Goal: Task Accomplishment & Management: Use online tool/utility

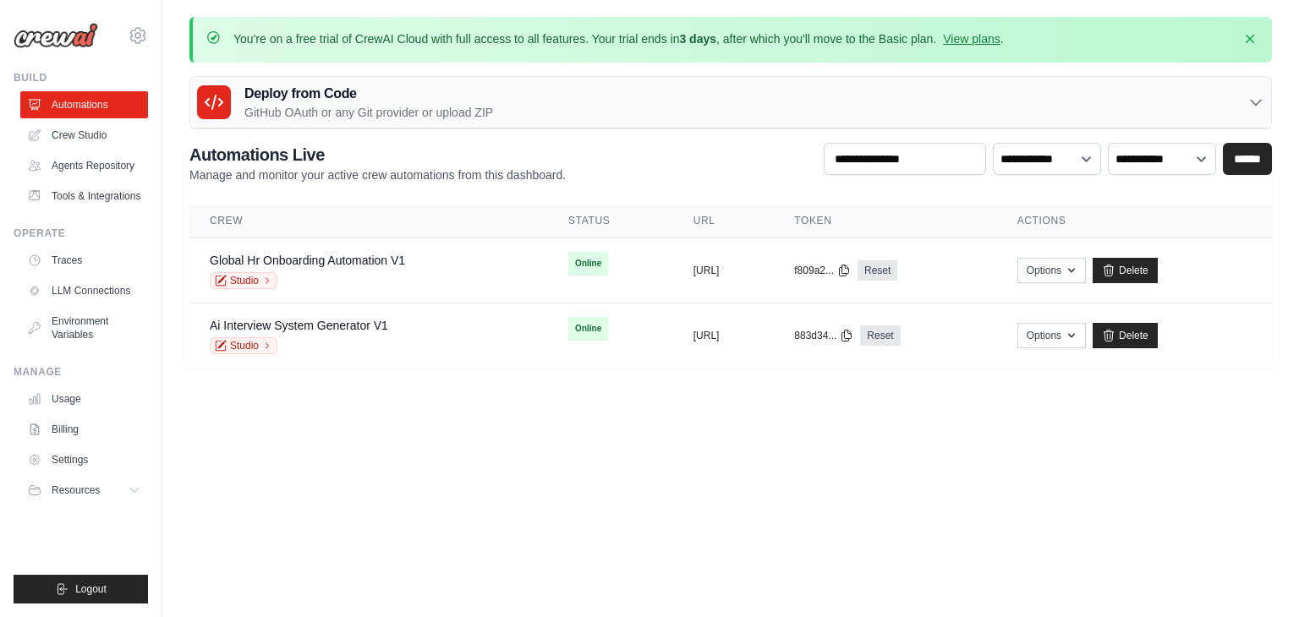
click at [1290, 52] on div "You're on a free trial of CrewAI Cloud with full access to all features. Your t…" at bounding box center [730, 192] width 1136 height 351
click at [1086, 332] on button "Options" at bounding box center [1051, 334] width 68 height 25
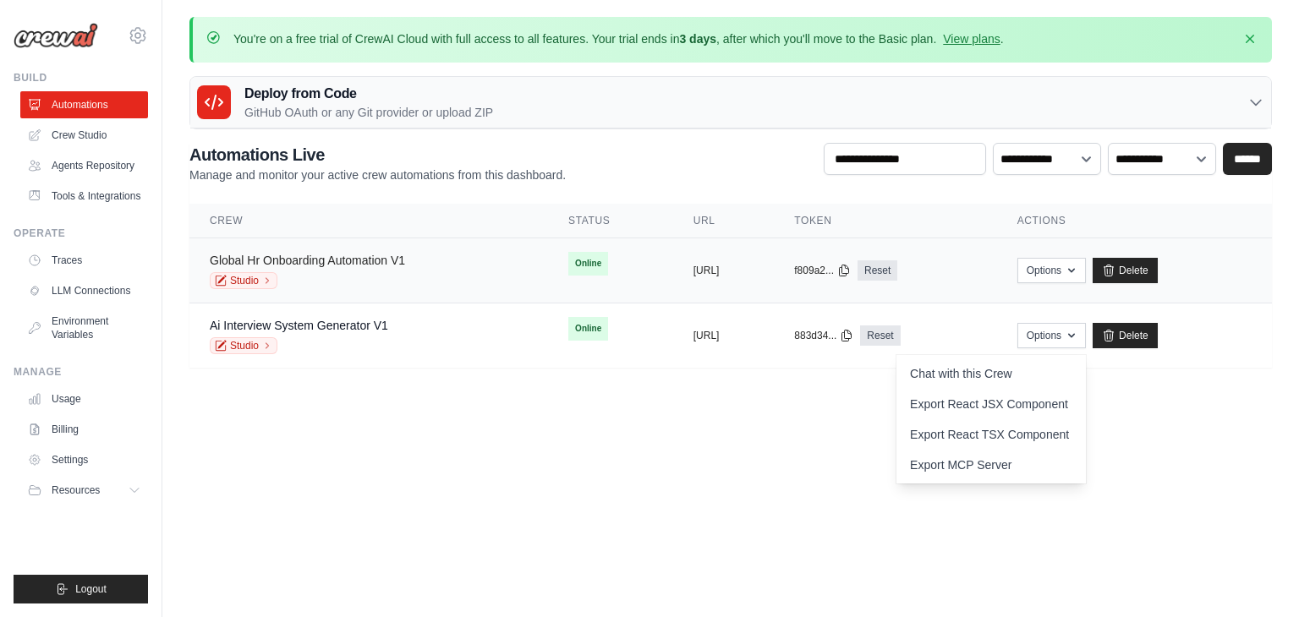
click at [340, 261] on link "Global Hr Onboarding Automation V1" at bounding box center [307, 261] width 195 height 14
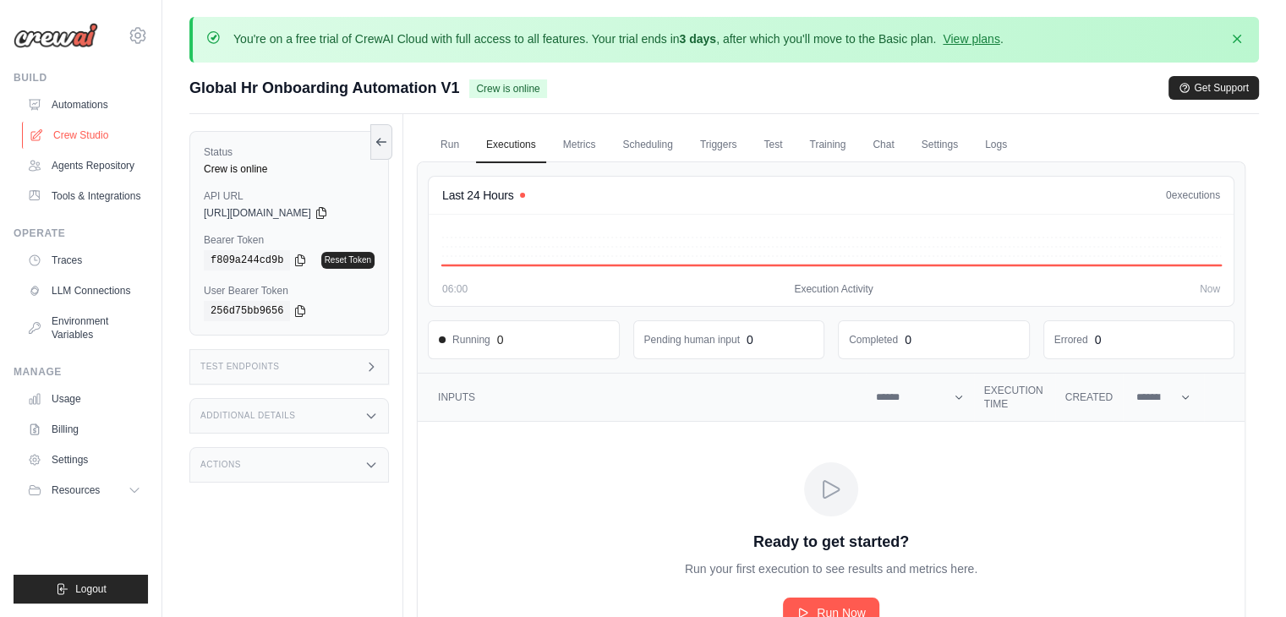
click at [91, 125] on link "Crew Studio" at bounding box center [86, 135] width 128 height 27
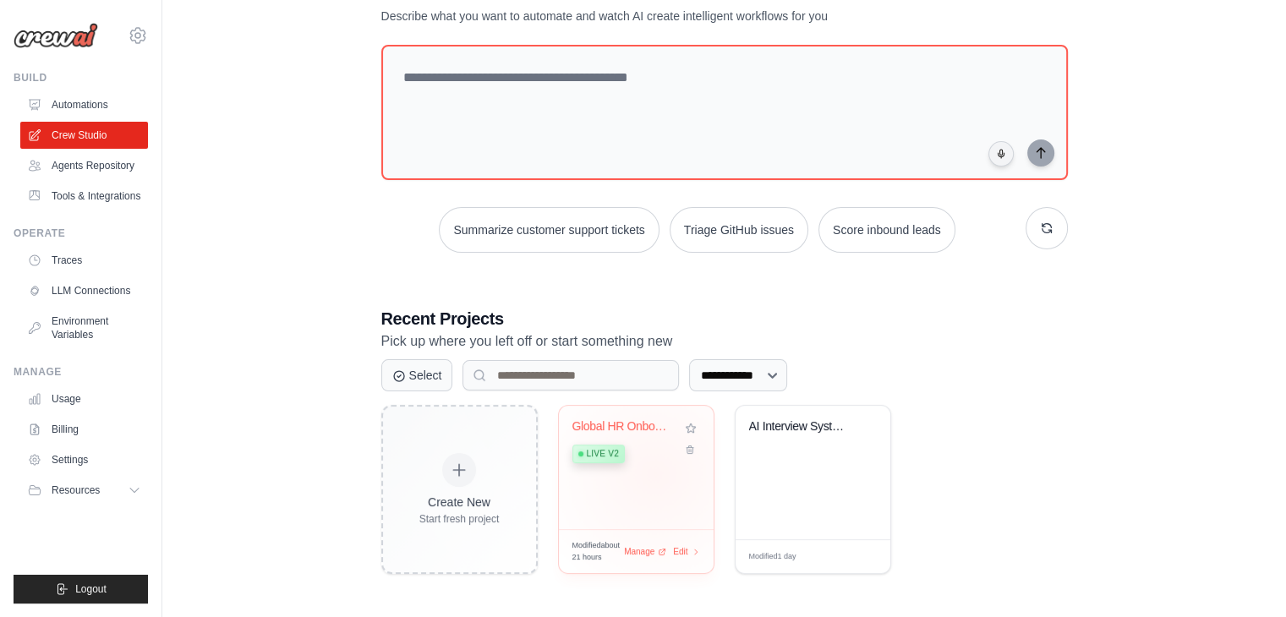
click at [654, 473] on div "Global HR Onboarding Automation Live v2" at bounding box center [636, 467] width 155 height 123
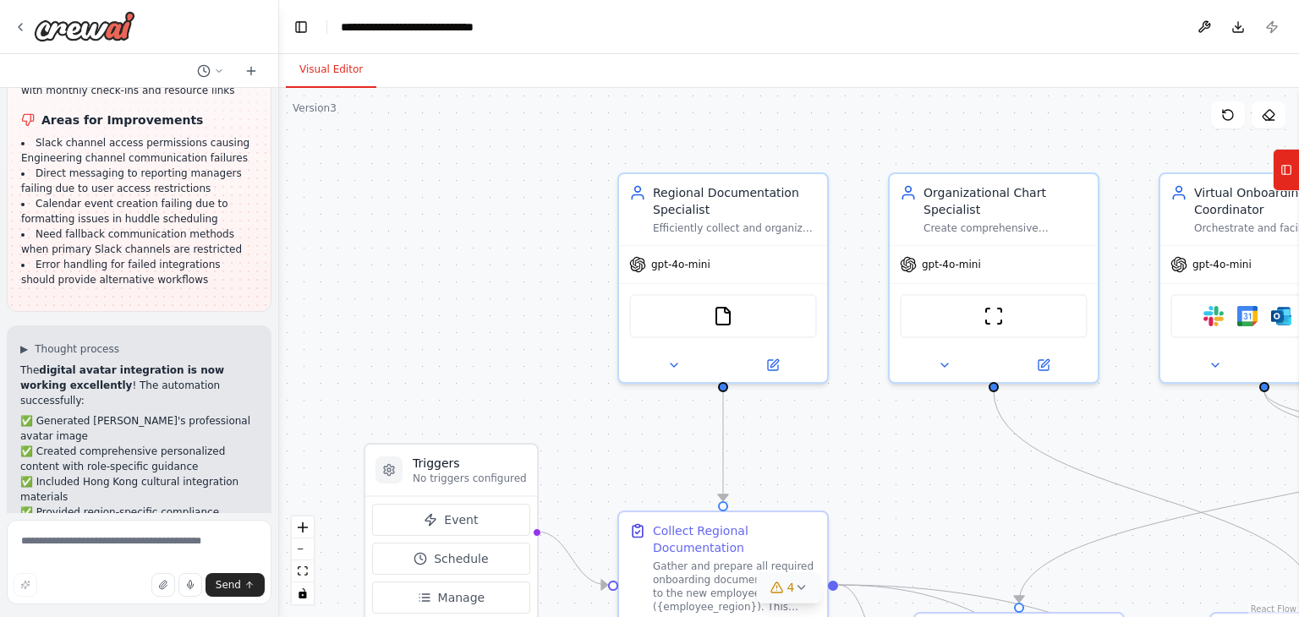
scroll to position [14050, 0]
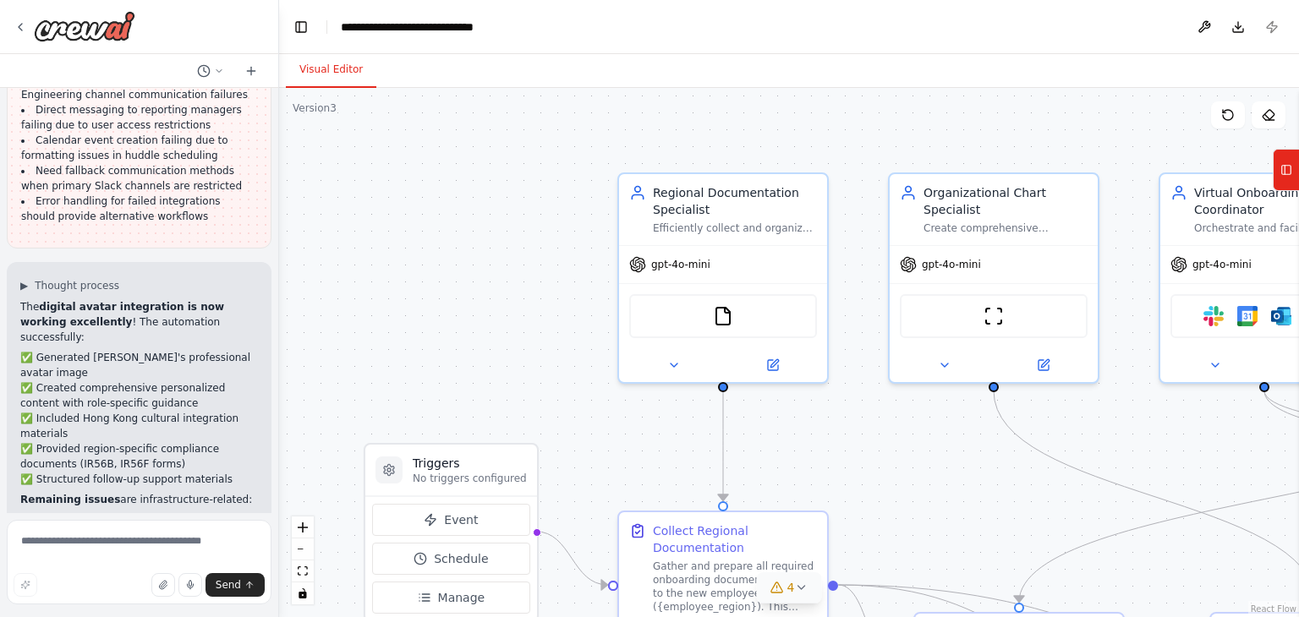
click at [791, 589] on span "4" at bounding box center [791, 587] width 8 height 17
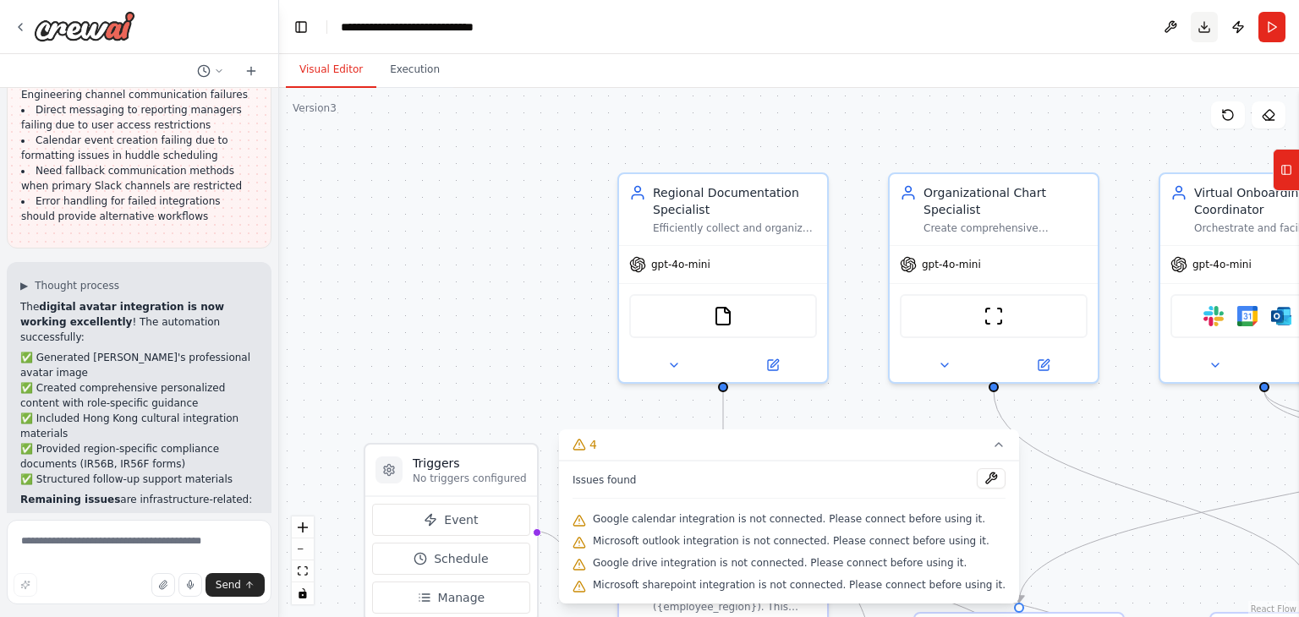
click at [1206, 25] on button "Download" at bounding box center [1203, 27] width 27 height 30
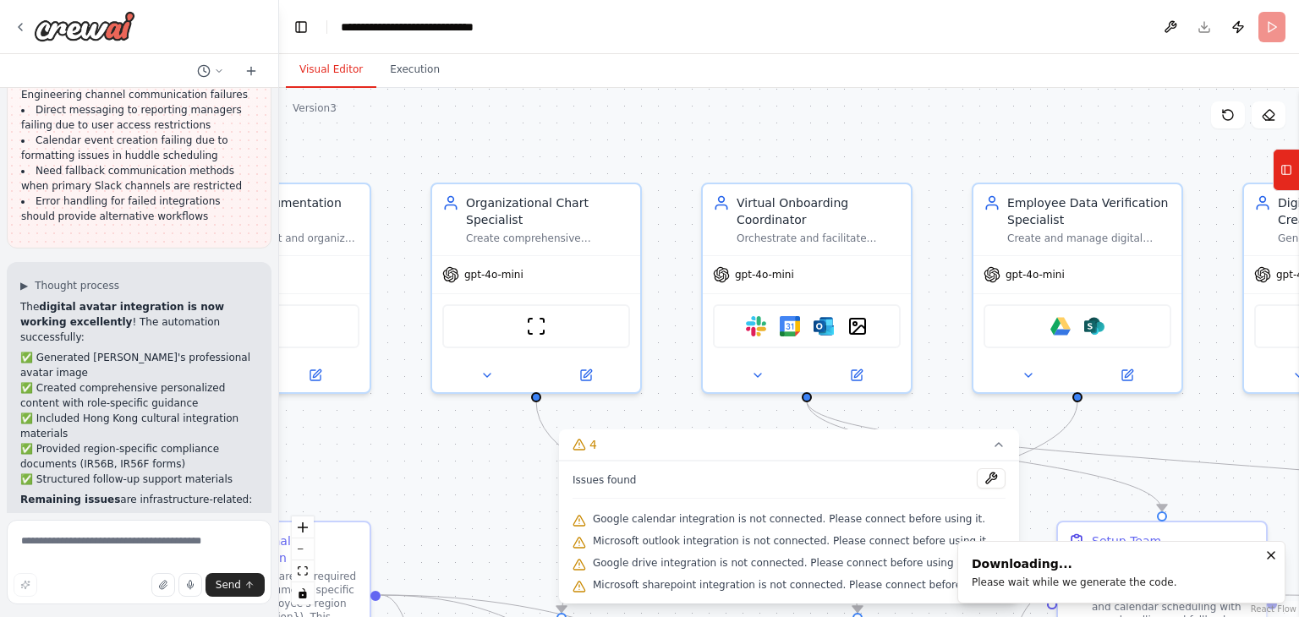
drag, startPoint x: 1129, startPoint y: 173, endPoint x: 657, endPoint y: 181, distance: 471.8
click at [657, 181] on div ".deletable-edge-delete-btn { width: 20px; height: 20px; border: 0px solid #ffff…" at bounding box center [789, 352] width 1020 height 529
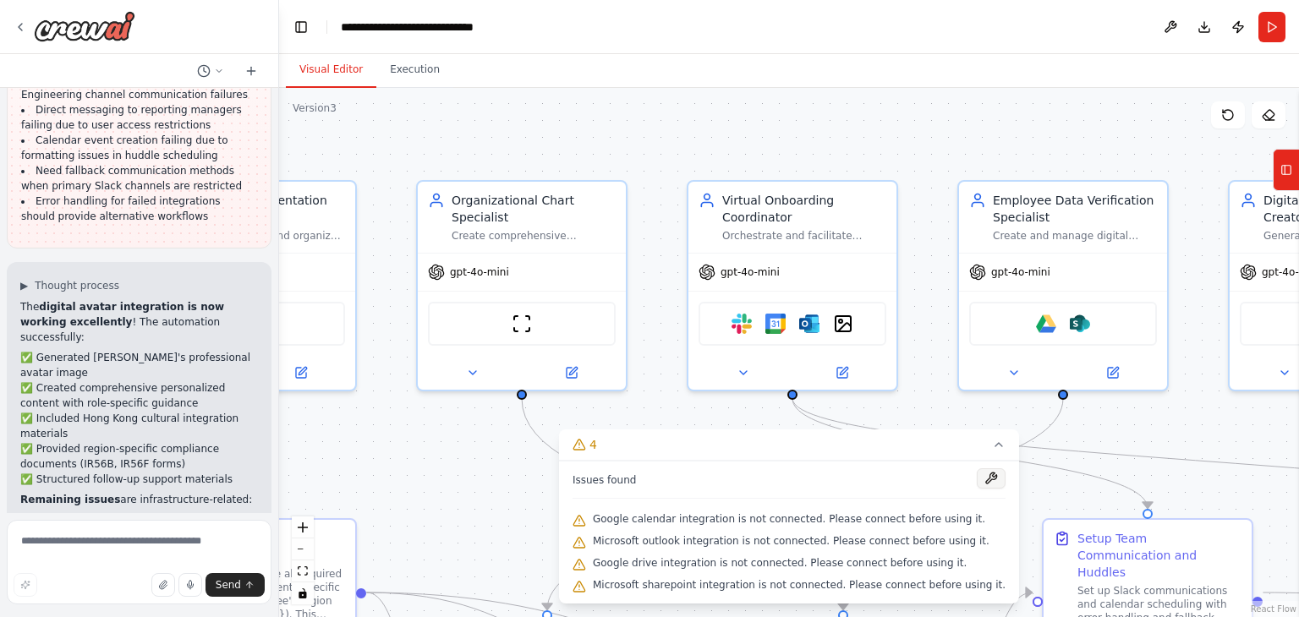
click at [977, 479] on button at bounding box center [991, 478] width 29 height 20
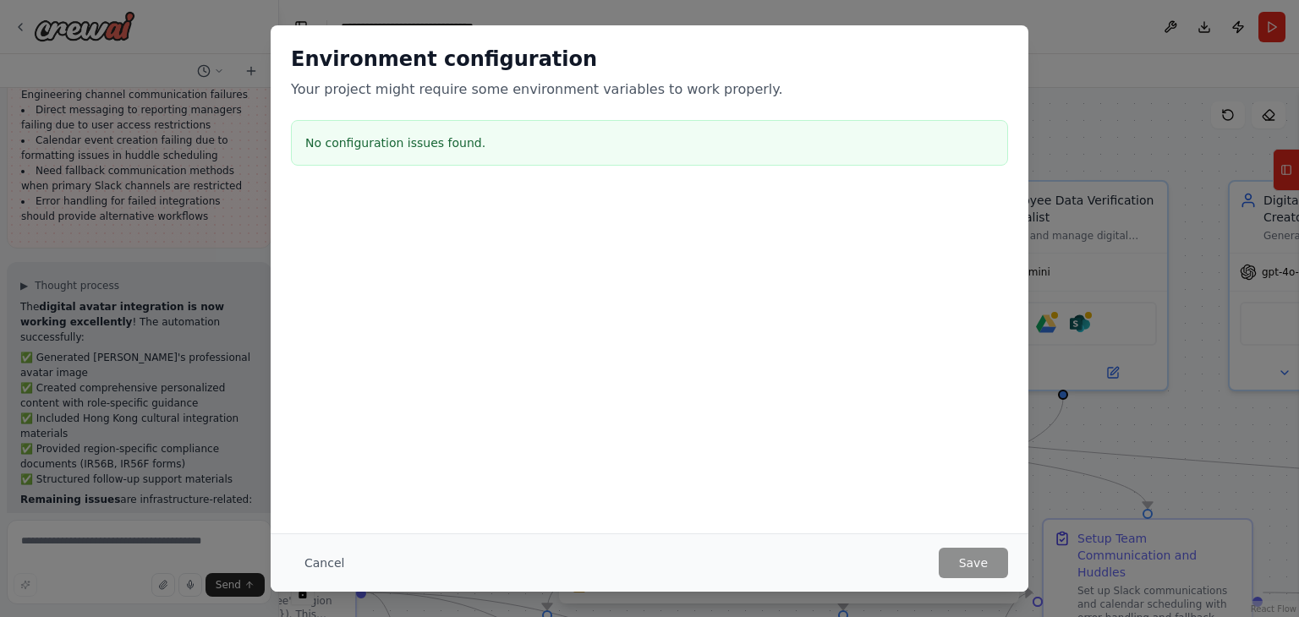
click at [1192, 205] on div "Environment configuration Your project might require some environment variables…" at bounding box center [649, 308] width 1299 height 617
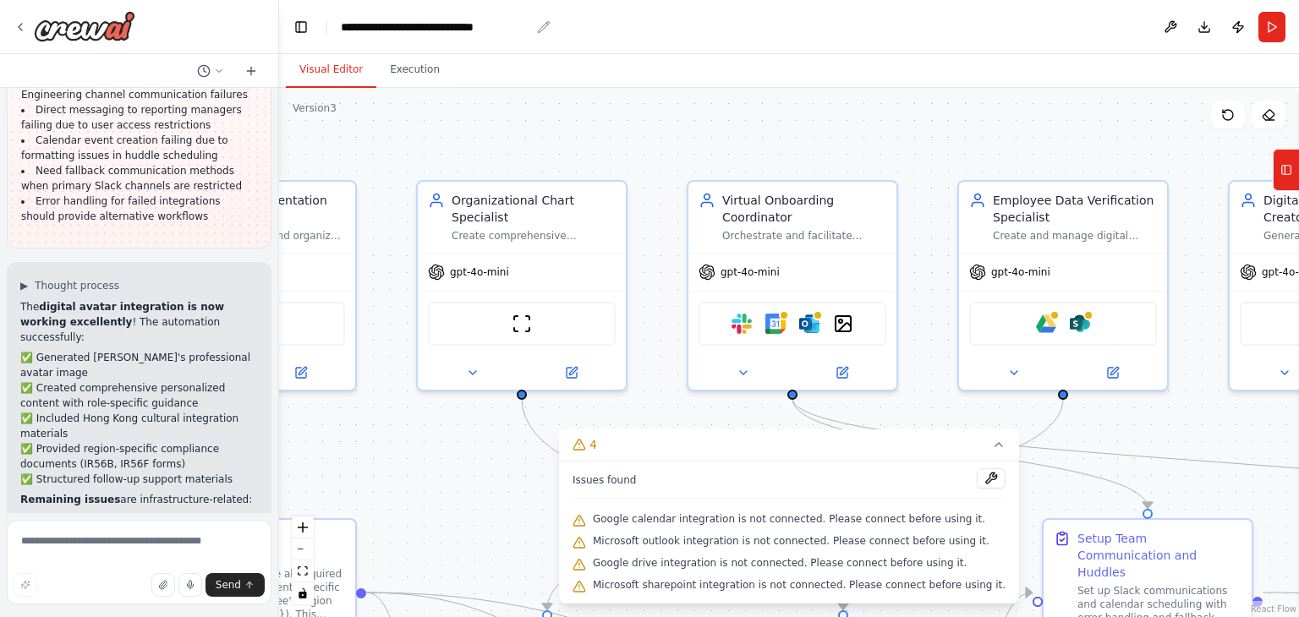
click at [537, 25] on icon "breadcrumb" at bounding box center [544, 27] width 14 height 14
click at [544, 26] on icon "breadcrumb" at bounding box center [543, 26] width 11 height 11
click at [509, 29] on div "**********" at bounding box center [435, 27] width 189 height 17
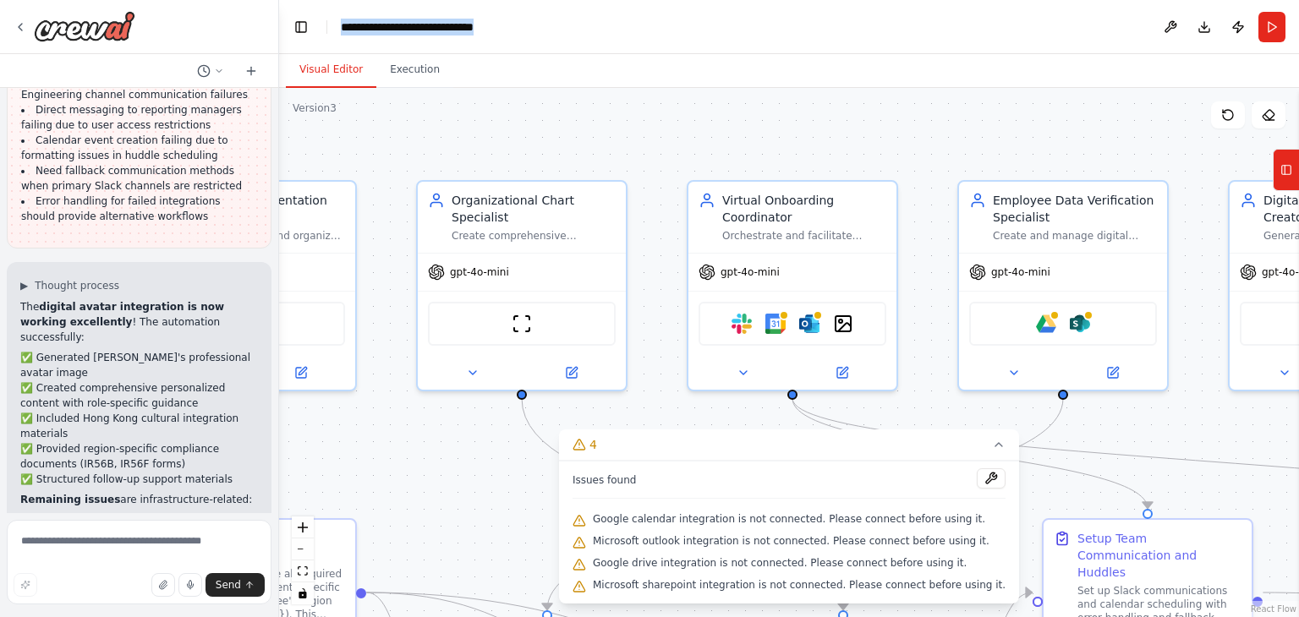
copy div "**********"
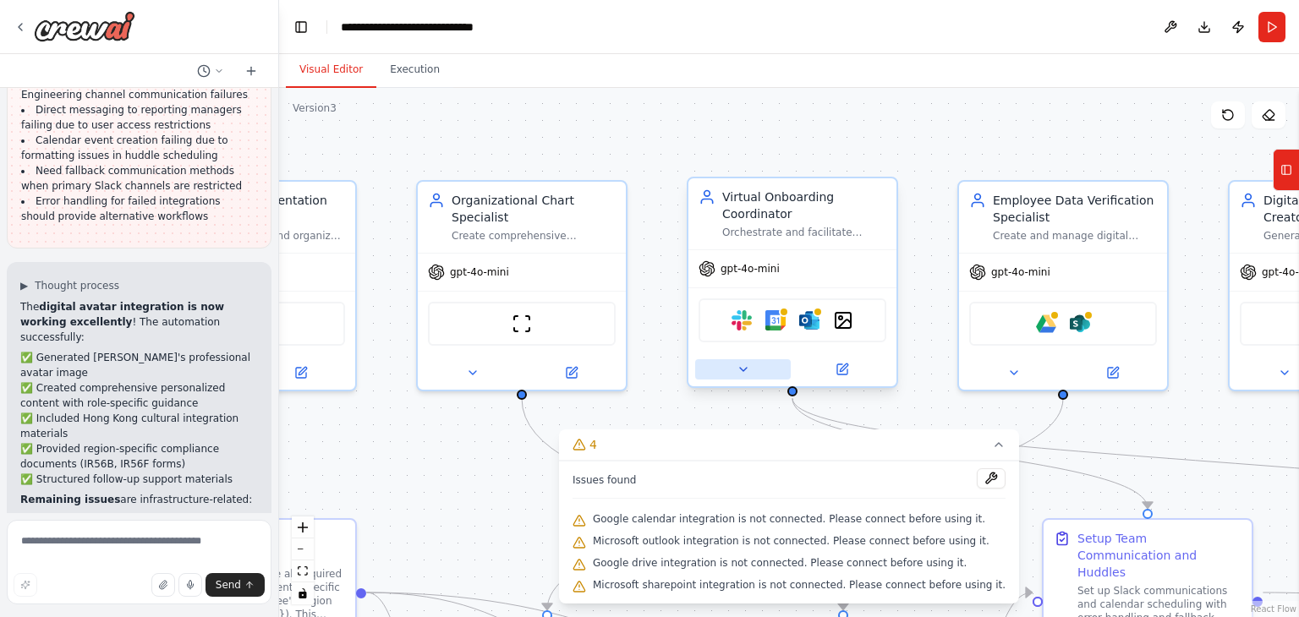
click at [742, 368] on icon at bounding box center [743, 369] width 7 height 3
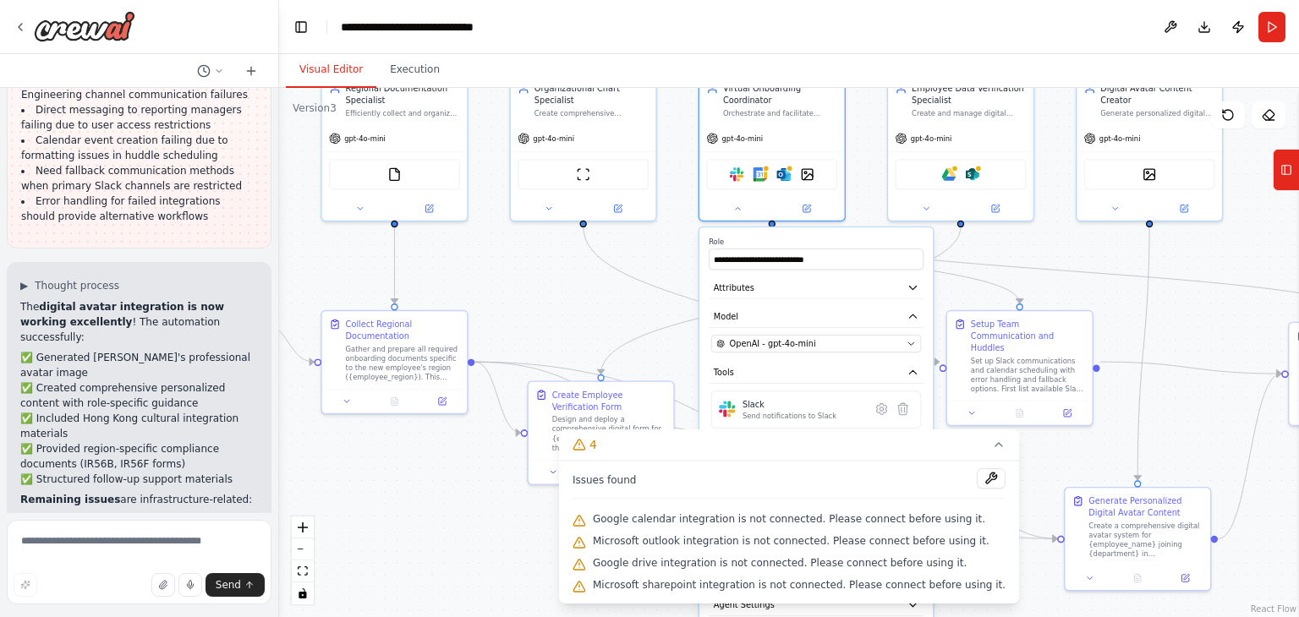
drag, startPoint x: 910, startPoint y: 178, endPoint x: 879, endPoint y: 44, distance: 137.8
click at [879, 44] on main "**********" at bounding box center [789, 308] width 1020 height 617
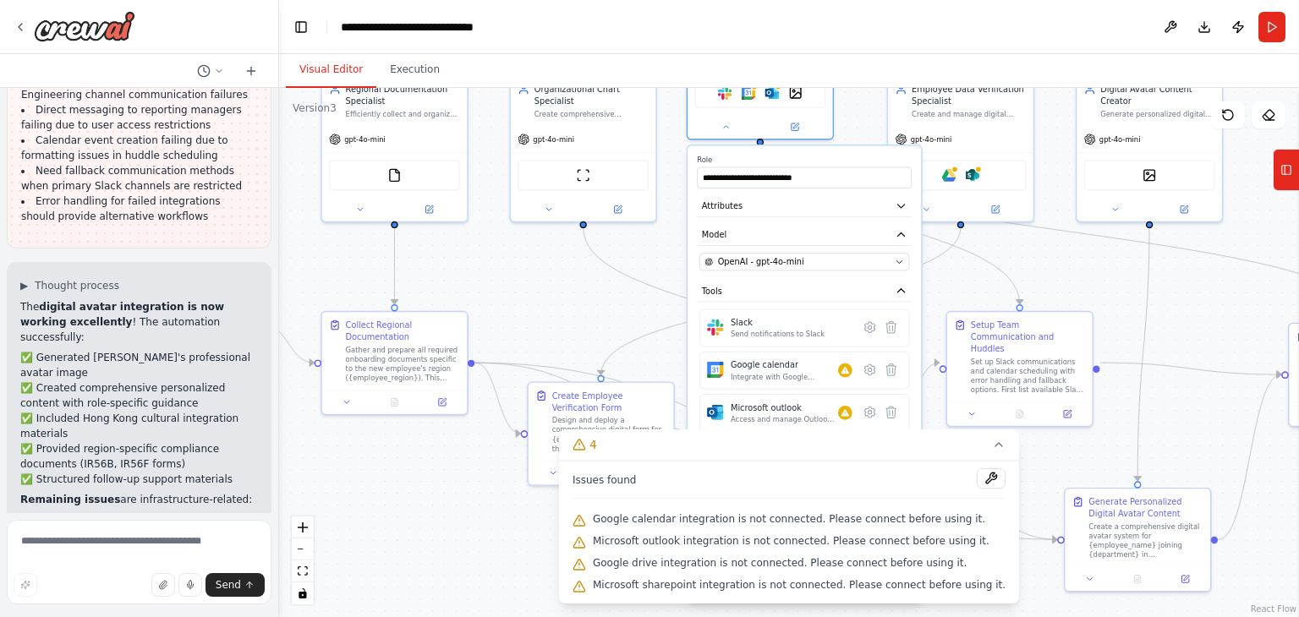
drag, startPoint x: 823, startPoint y: 291, endPoint x: 813, endPoint y: 187, distance: 104.5
click at [813, 187] on div "**********" at bounding box center [803, 372] width 233 height 455
click at [870, 328] on icon at bounding box center [870, 327] width 10 height 11
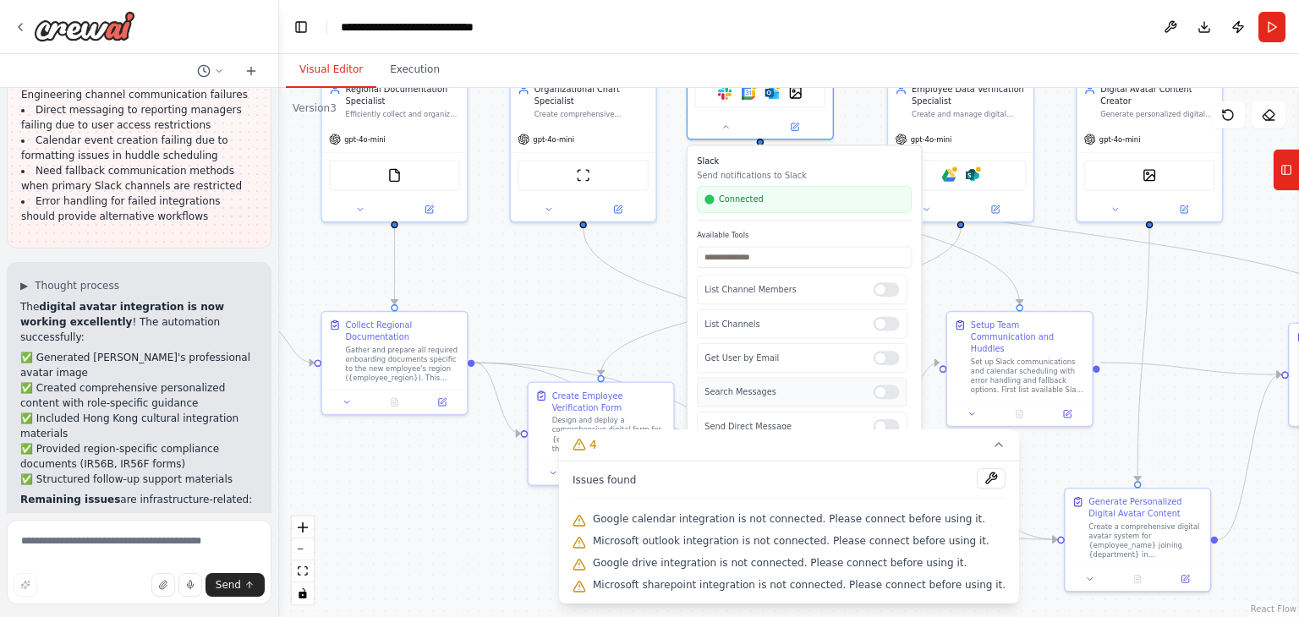
scroll to position [80, 0]
click at [992, 450] on icon at bounding box center [999, 445] width 14 height 14
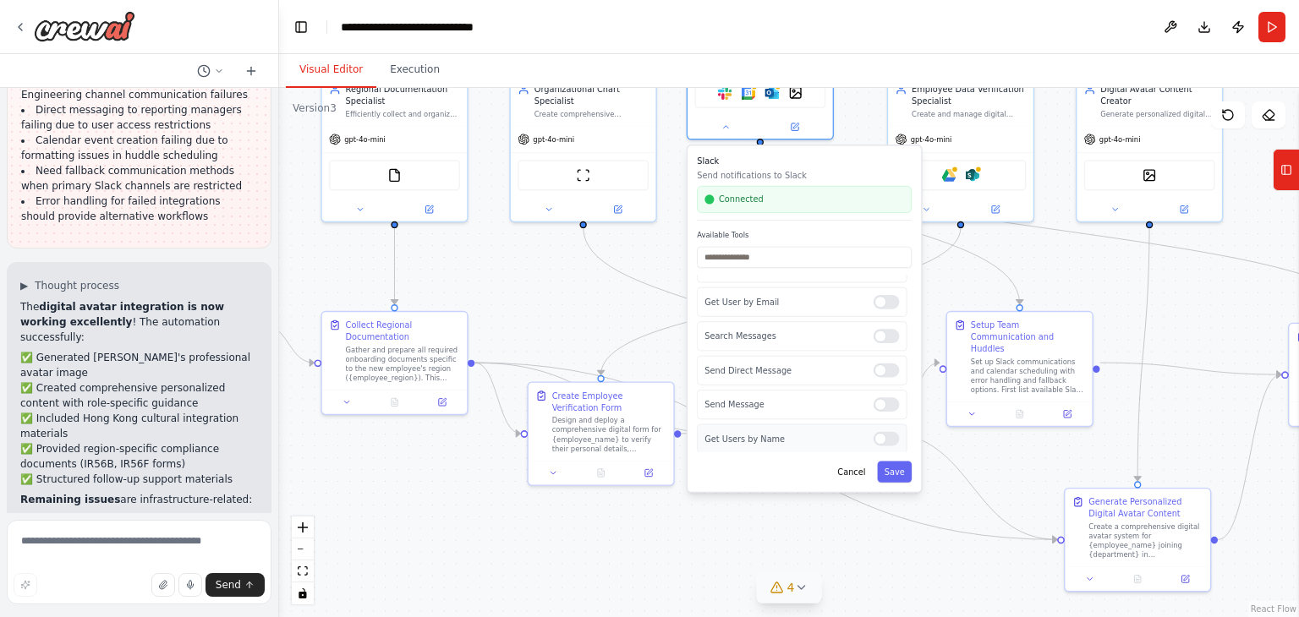
click at [887, 440] on div at bounding box center [886, 439] width 26 height 14
click at [880, 333] on div at bounding box center [886, 336] width 26 height 14
click at [878, 298] on div at bounding box center [886, 302] width 26 height 14
click at [879, 295] on div "List Channel Members" at bounding box center [802, 290] width 210 height 30
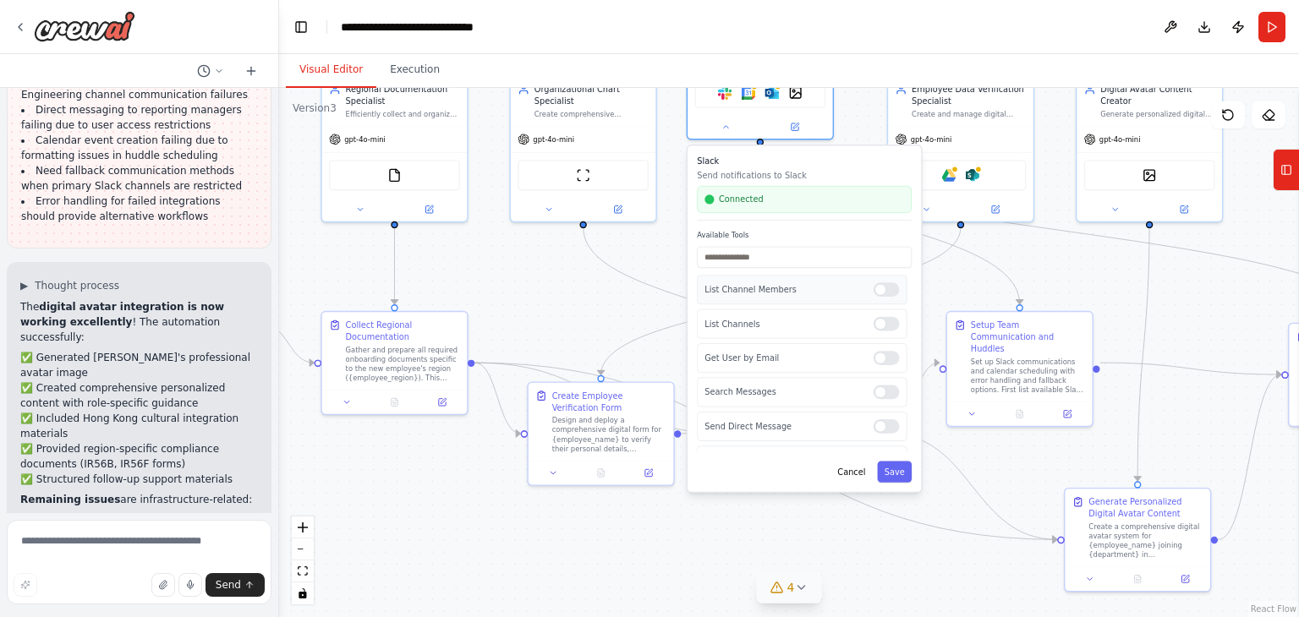
click at [883, 289] on div at bounding box center [886, 289] width 26 height 14
click at [889, 478] on button "Save" at bounding box center [894, 472] width 35 height 21
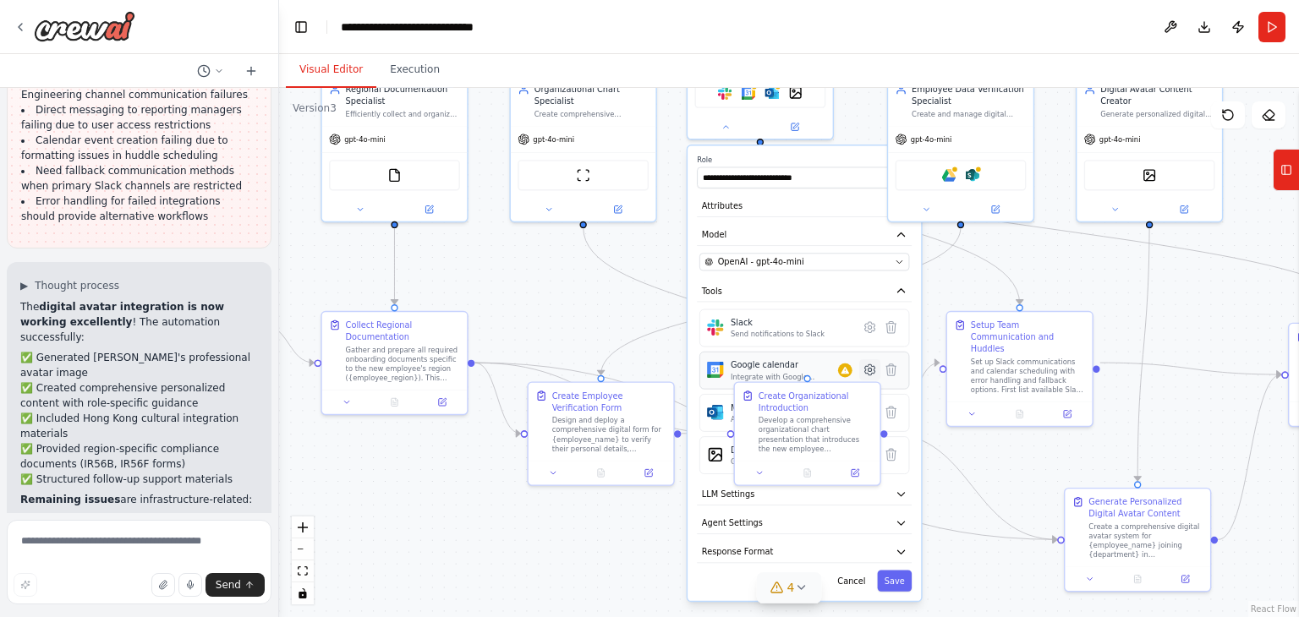
click at [869, 369] on icon at bounding box center [870, 369] width 10 height 11
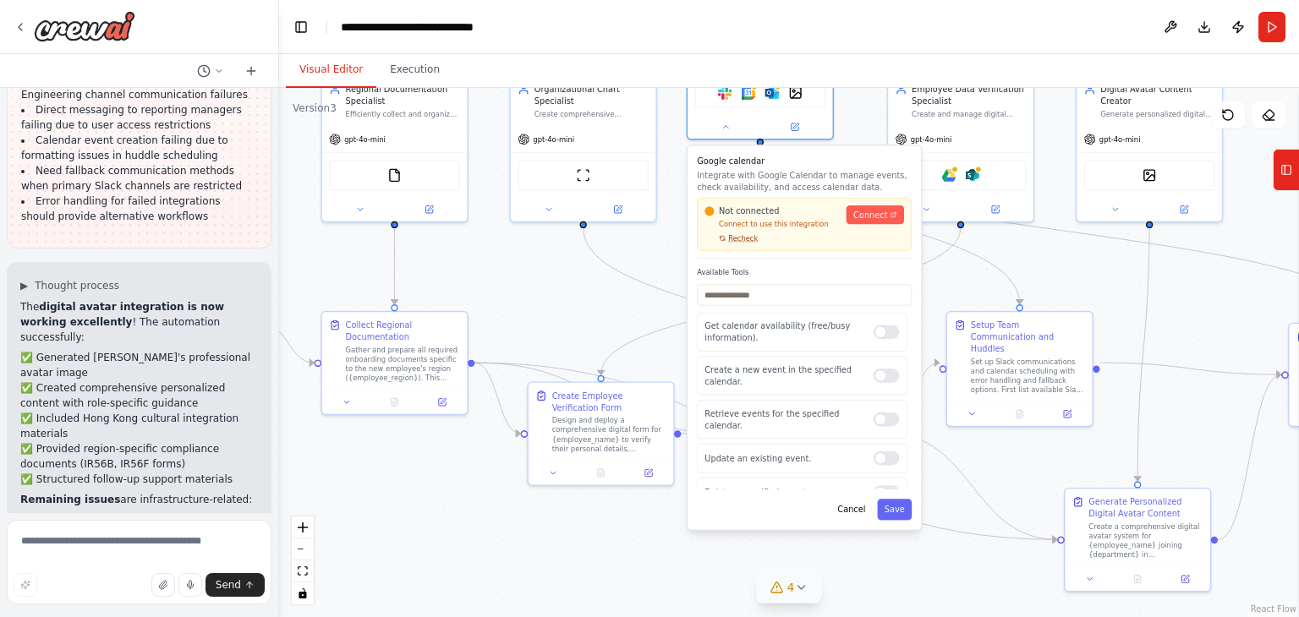
click at [741, 238] on span "Recheck" at bounding box center [743, 237] width 30 height 9
click at [881, 220] on link "Connect" at bounding box center [874, 214] width 57 height 19
click at [858, 509] on button "Cancel" at bounding box center [851, 509] width 42 height 21
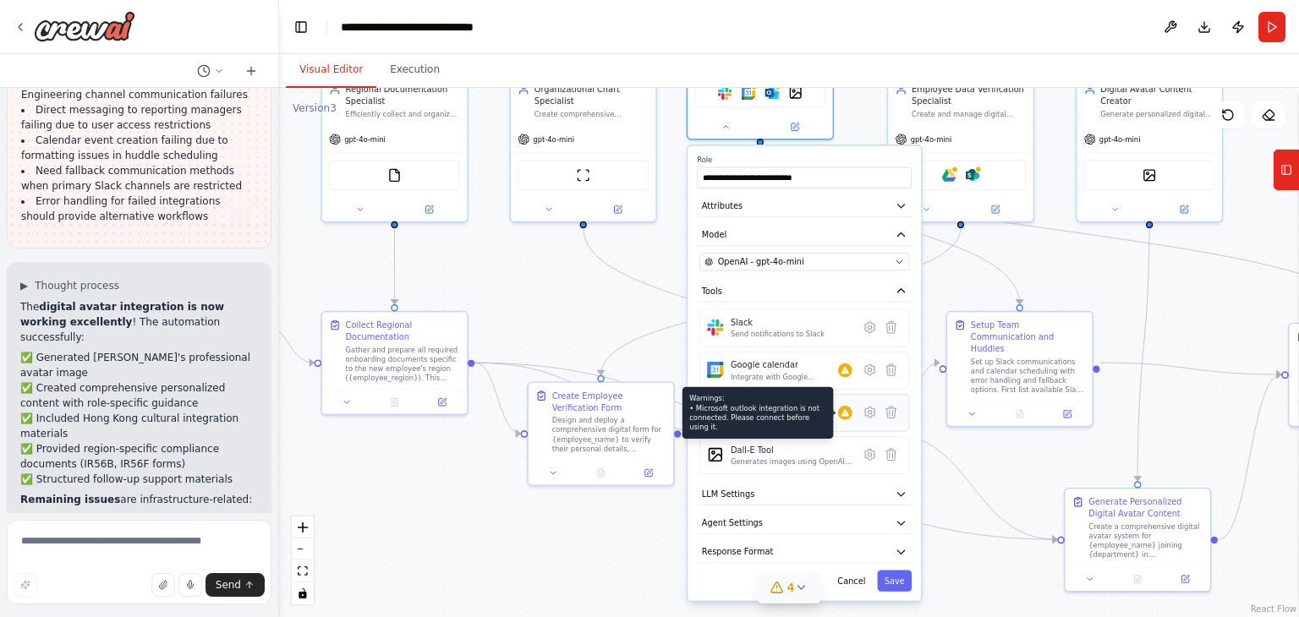
click at [850, 415] on div at bounding box center [845, 413] width 14 height 14
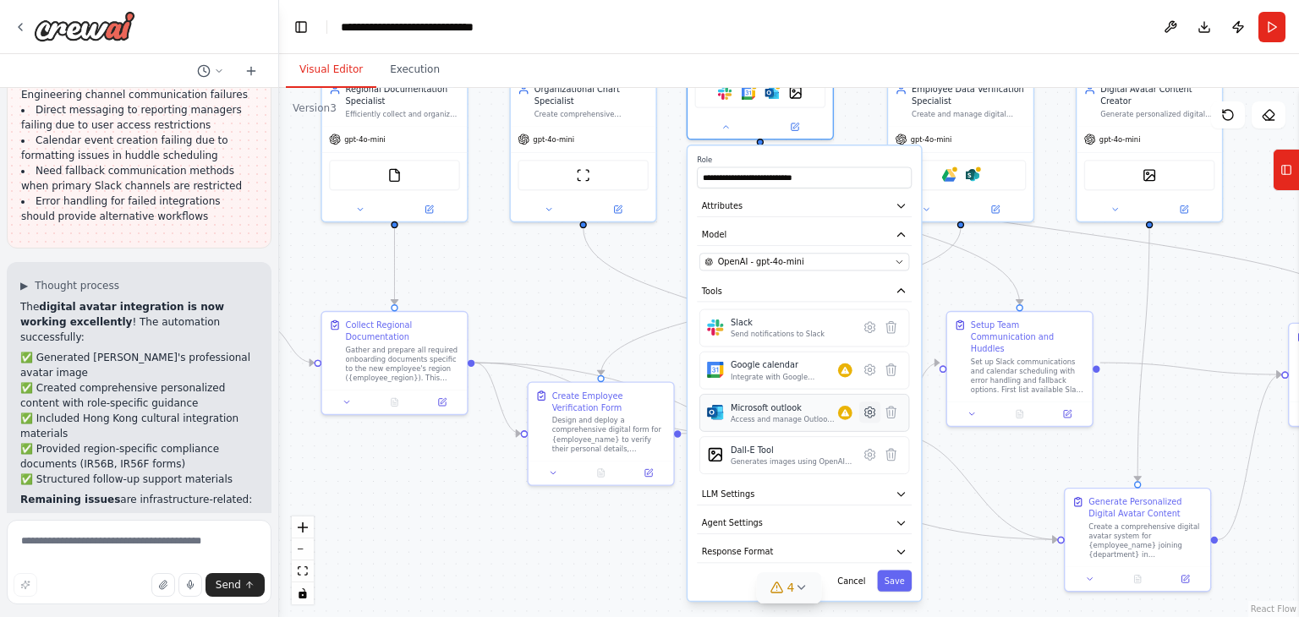
click at [869, 411] on icon at bounding box center [868, 412] width 3 height 3
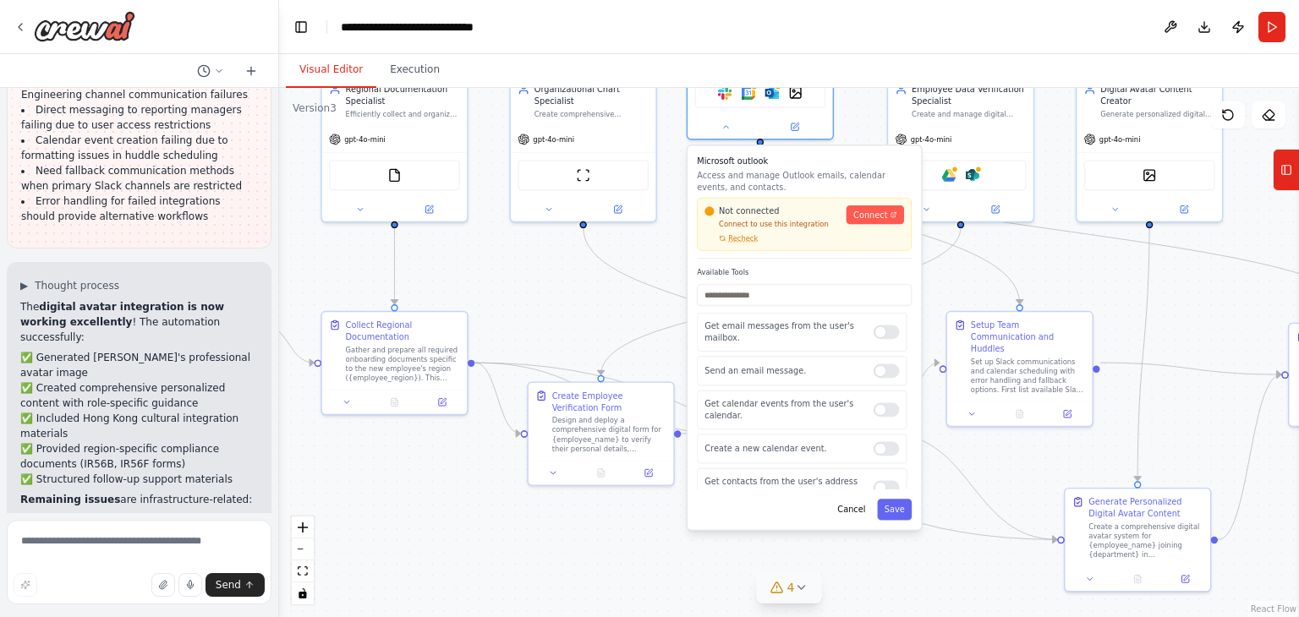
click at [804, 590] on icon at bounding box center [801, 588] width 14 height 14
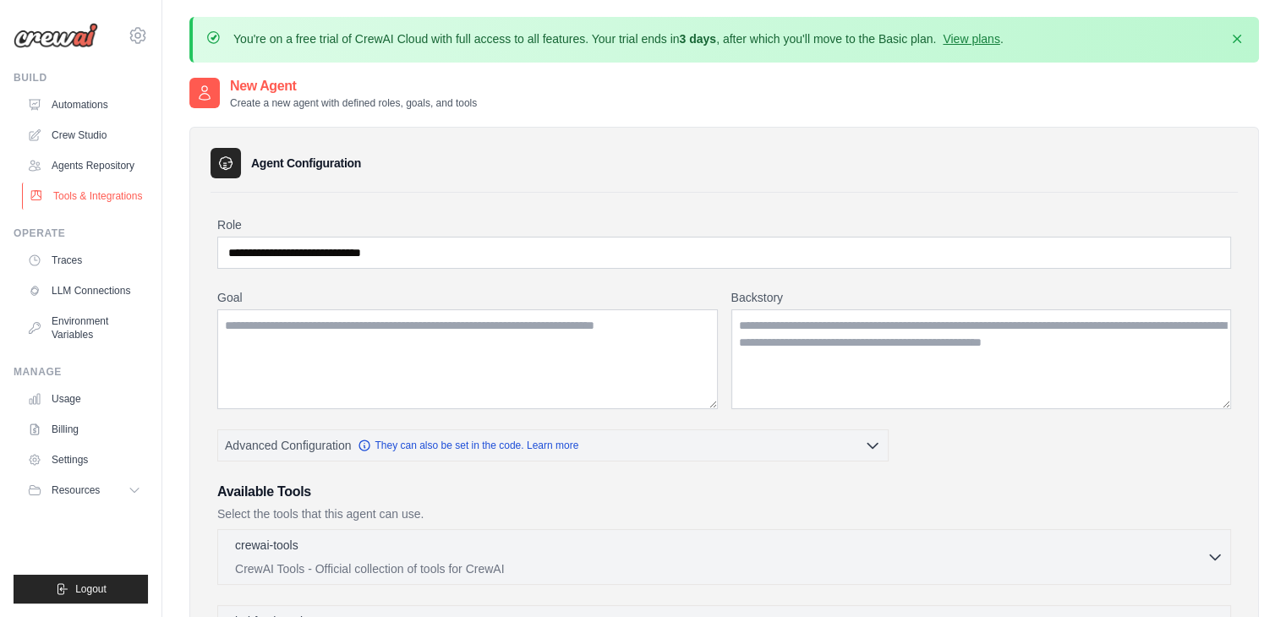
click at [90, 195] on link "Tools & Integrations" at bounding box center [86, 196] width 128 height 27
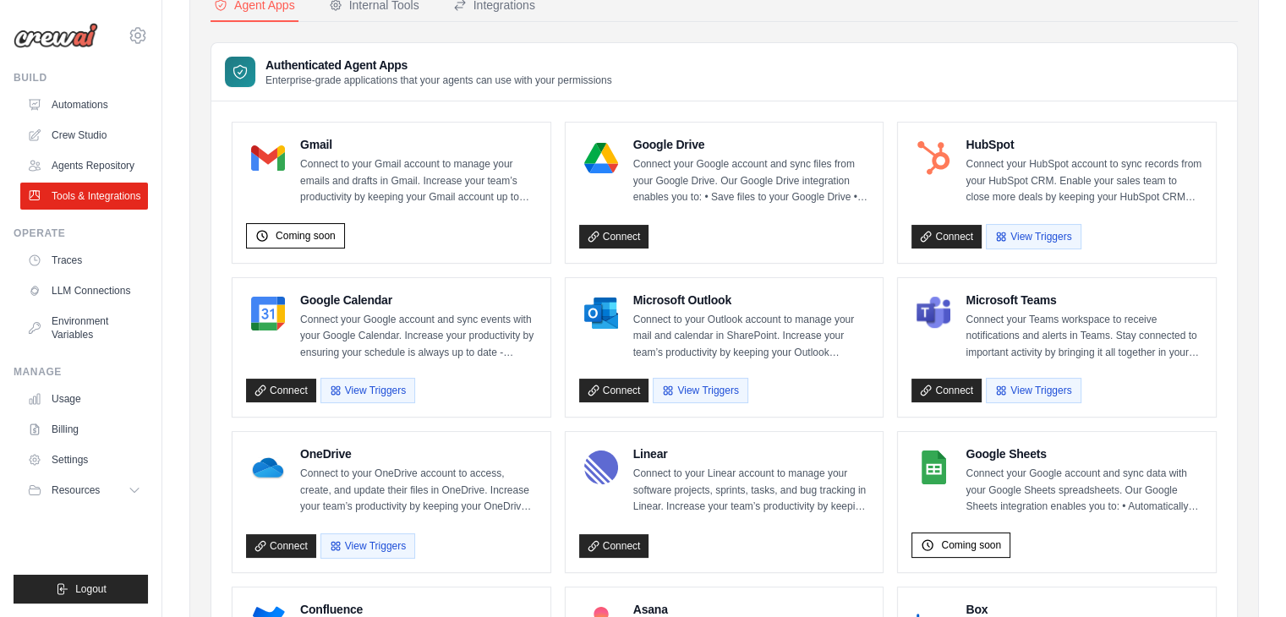
scroll to position [161, 0]
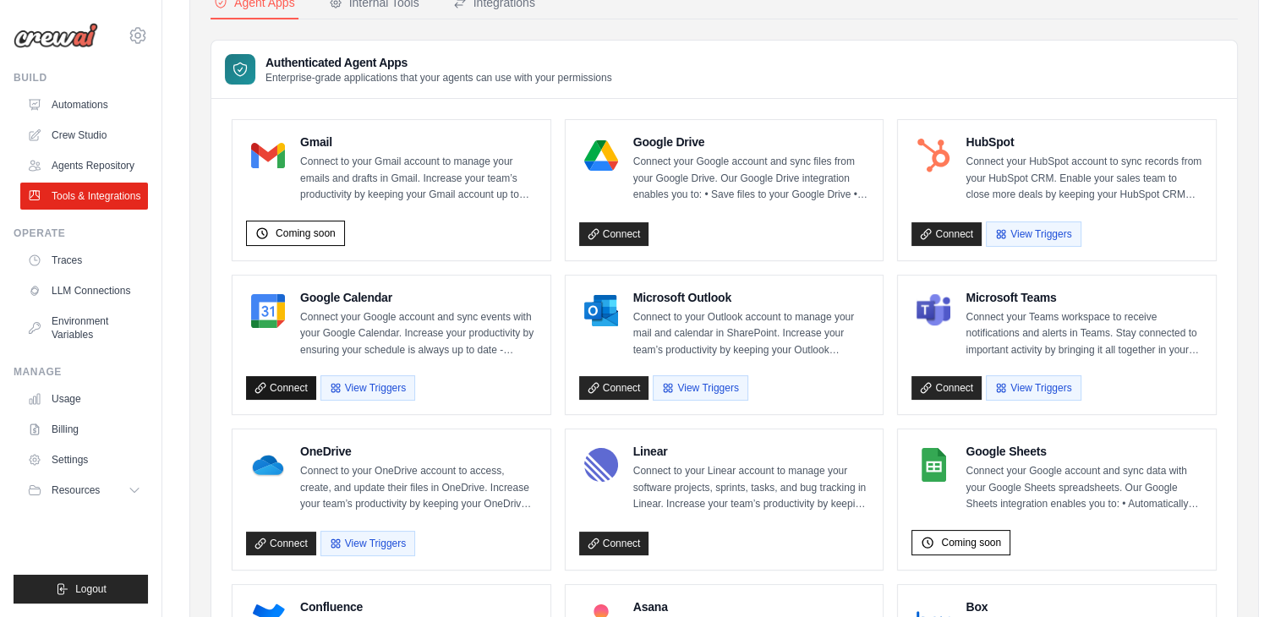
click at [271, 389] on link "Connect" at bounding box center [281, 388] width 70 height 24
click at [276, 389] on link "Connect" at bounding box center [281, 388] width 70 height 24
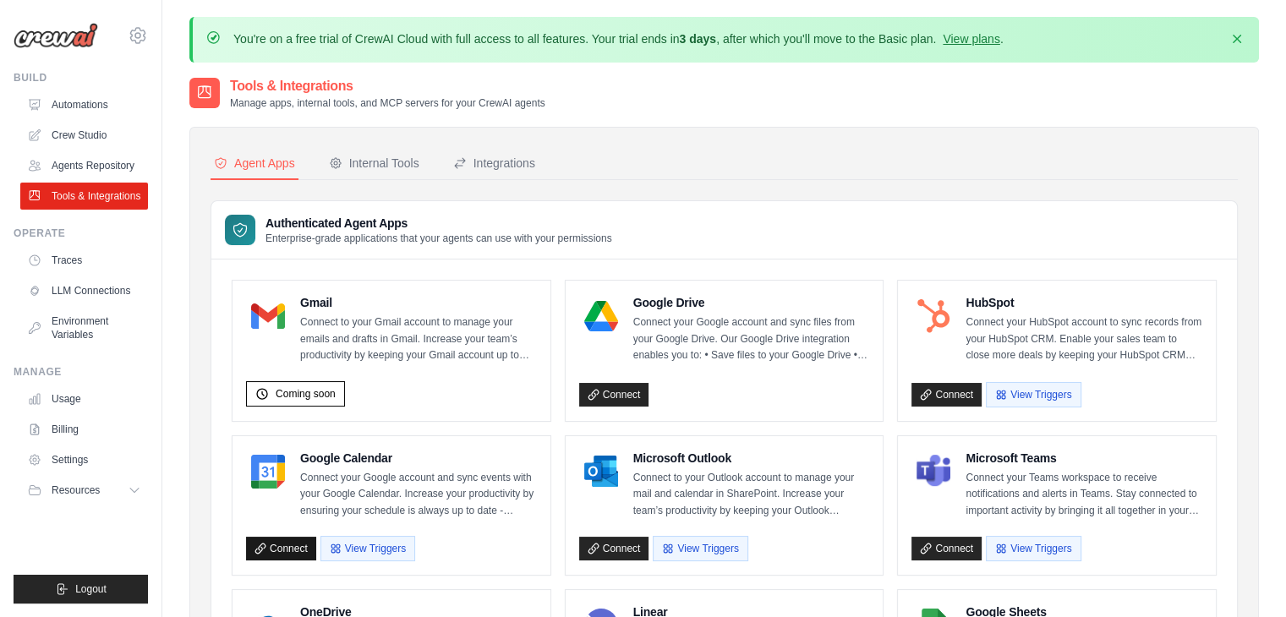
click at [275, 539] on link "Connect" at bounding box center [281, 549] width 70 height 24
click at [697, 201] on div "Authenticated Agent Apps Enterprise-grade applications that your agents can use…" at bounding box center [724, 230] width 1026 height 58
click at [260, 544] on icon at bounding box center [259, 548] width 9 height 9
drag, startPoint x: 0, startPoint y: 0, endPoint x: 659, endPoint y: 85, distance: 664.9
click at [659, 85] on div "Tools & Integrations Manage apps, internal tools, and MCP servers for your Crew…" at bounding box center [724, 93] width 1070 height 34
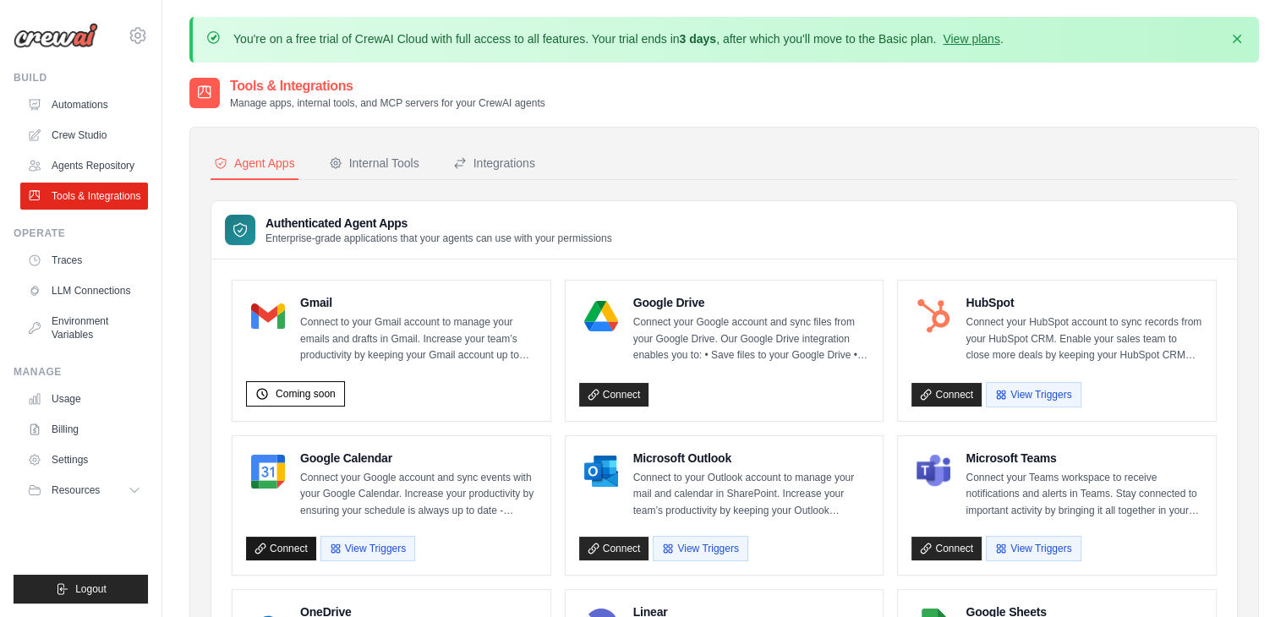
click at [287, 552] on link "Connect" at bounding box center [281, 549] width 70 height 24
click at [293, 541] on link "Connect" at bounding box center [281, 549] width 70 height 24
click at [290, 539] on link "Connect" at bounding box center [281, 549] width 70 height 24
click at [302, 545] on link "Connect" at bounding box center [281, 549] width 70 height 24
click at [276, 548] on link "Connect" at bounding box center [281, 549] width 70 height 24
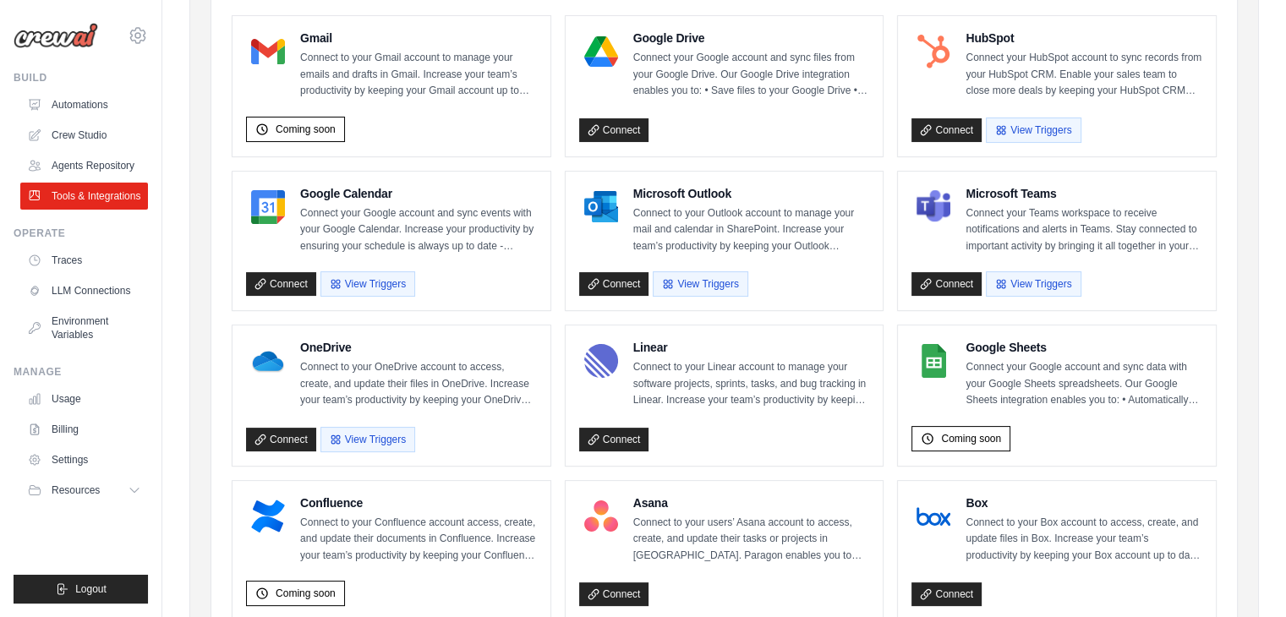
scroll to position [338, 0]
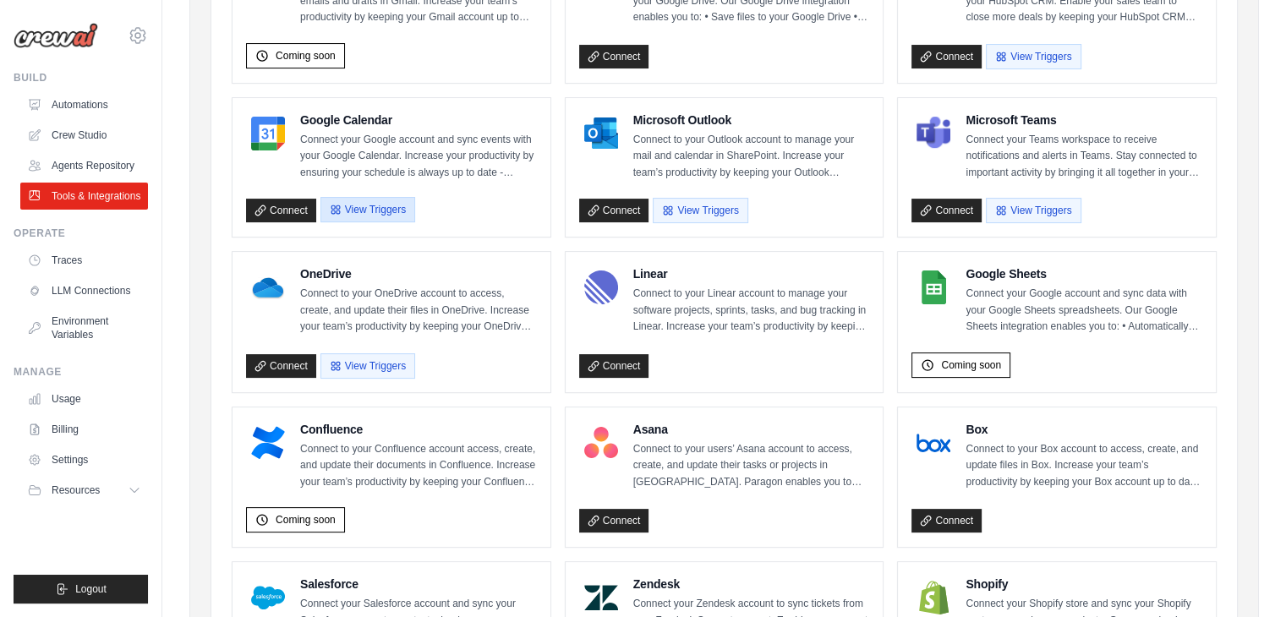
click at [358, 205] on button "View Triggers" at bounding box center [367, 209] width 95 height 25
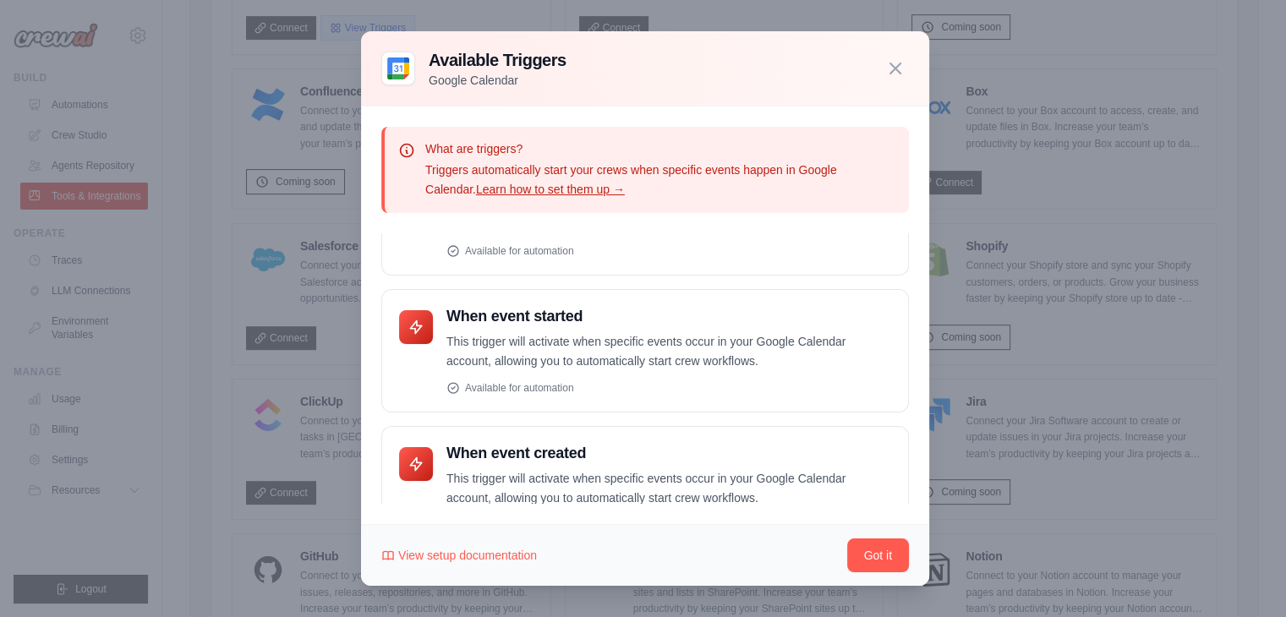
scroll to position [0, 0]
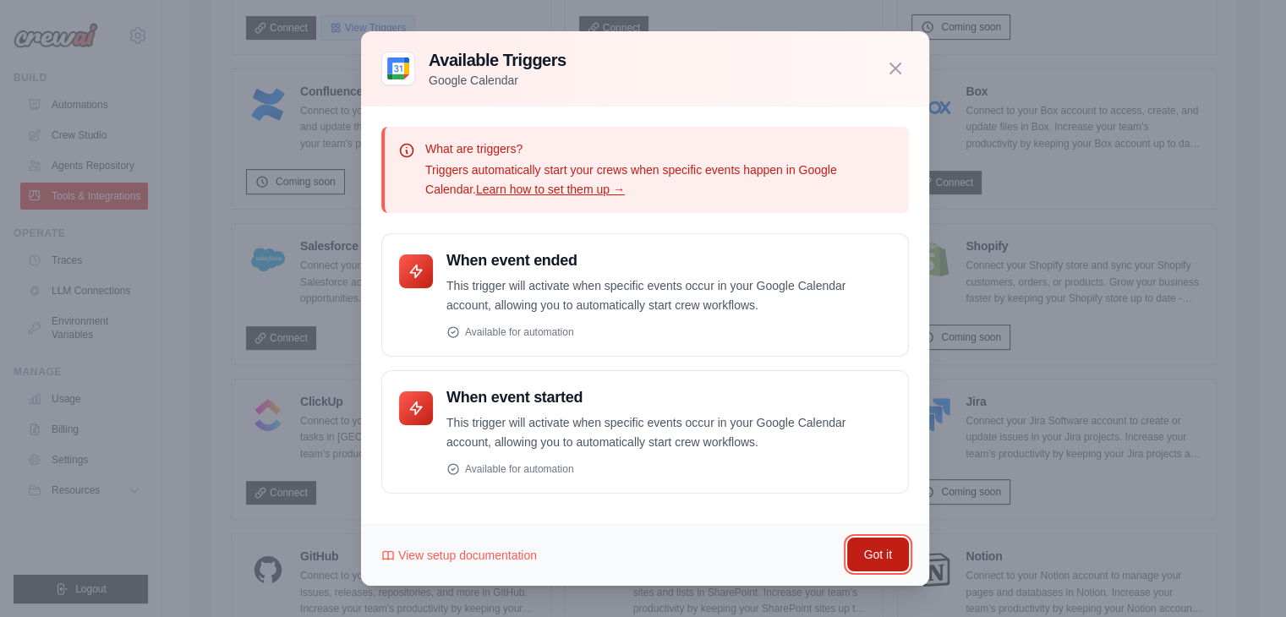
click at [851, 545] on button "Got it" at bounding box center [878, 555] width 62 height 34
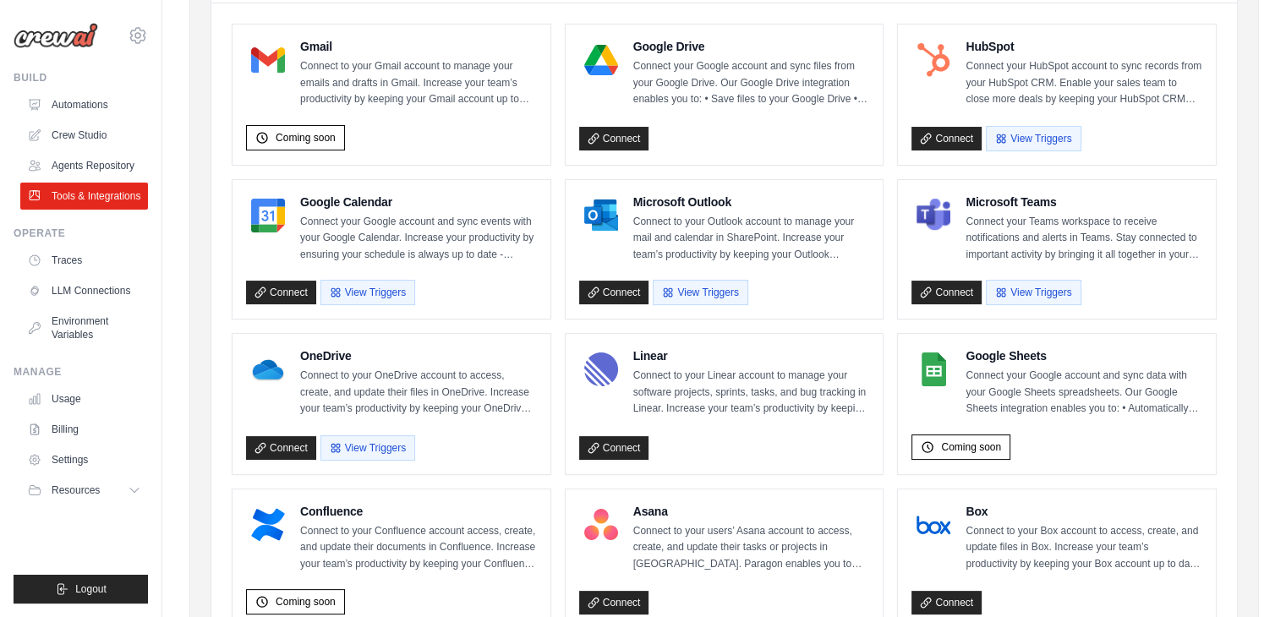
scroll to position [254, 0]
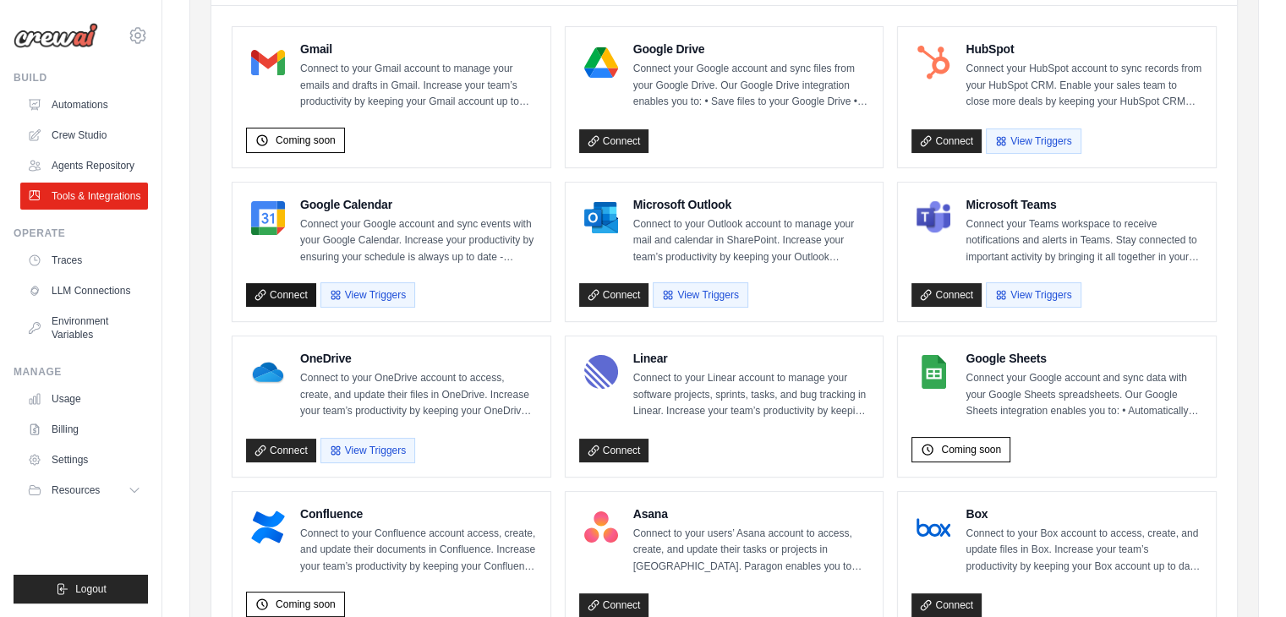
click at [298, 285] on link "Connect" at bounding box center [281, 295] width 70 height 24
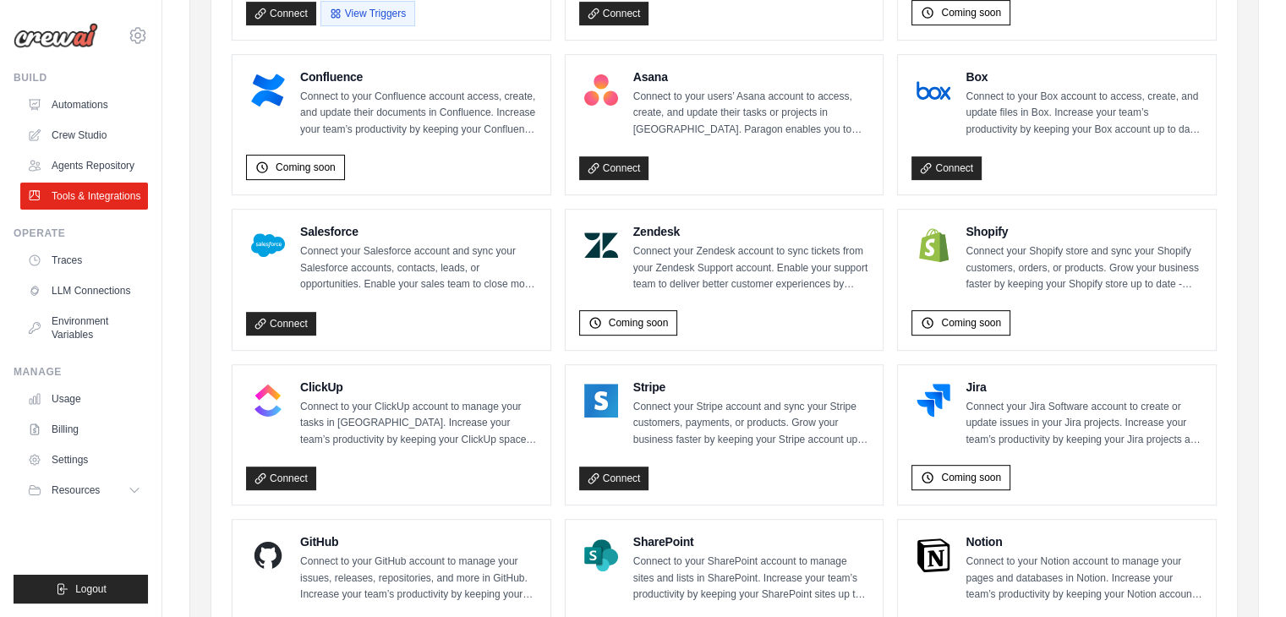
scroll to position [761, 0]
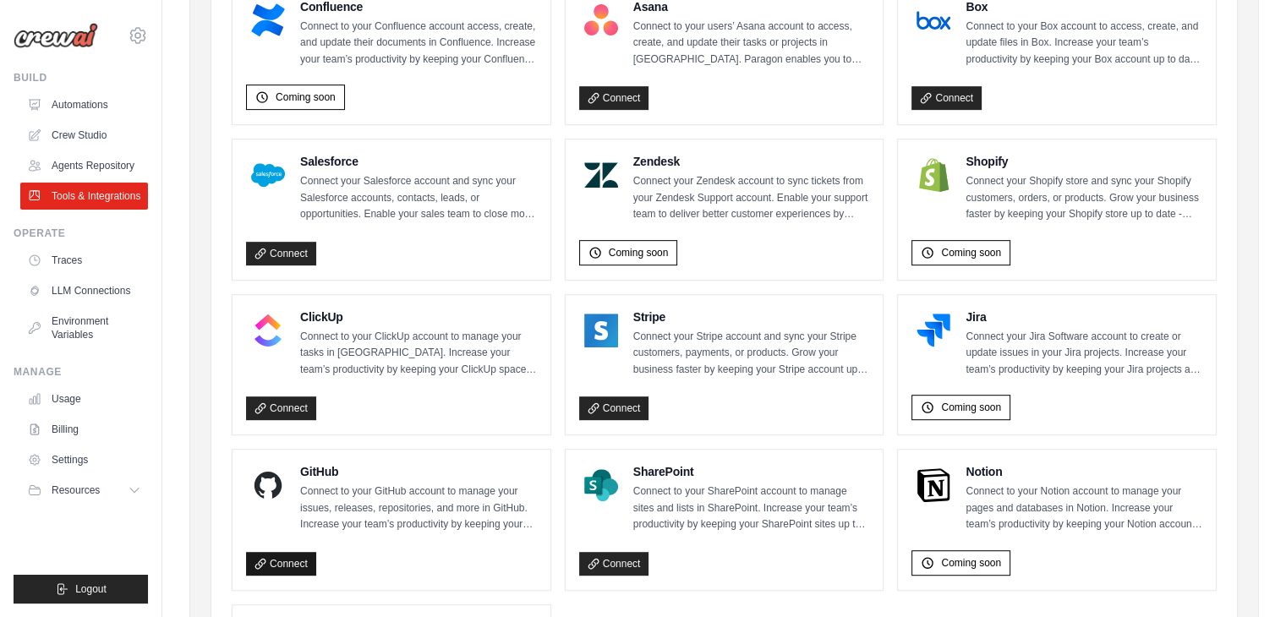
click at [260, 563] on icon at bounding box center [260, 564] width 12 height 12
click at [268, 561] on link "Connect" at bounding box center [281, 564] width 70 height 24
click at [307, 553] on link "Connect" at bounding box center [281, 564] width 70 height 24
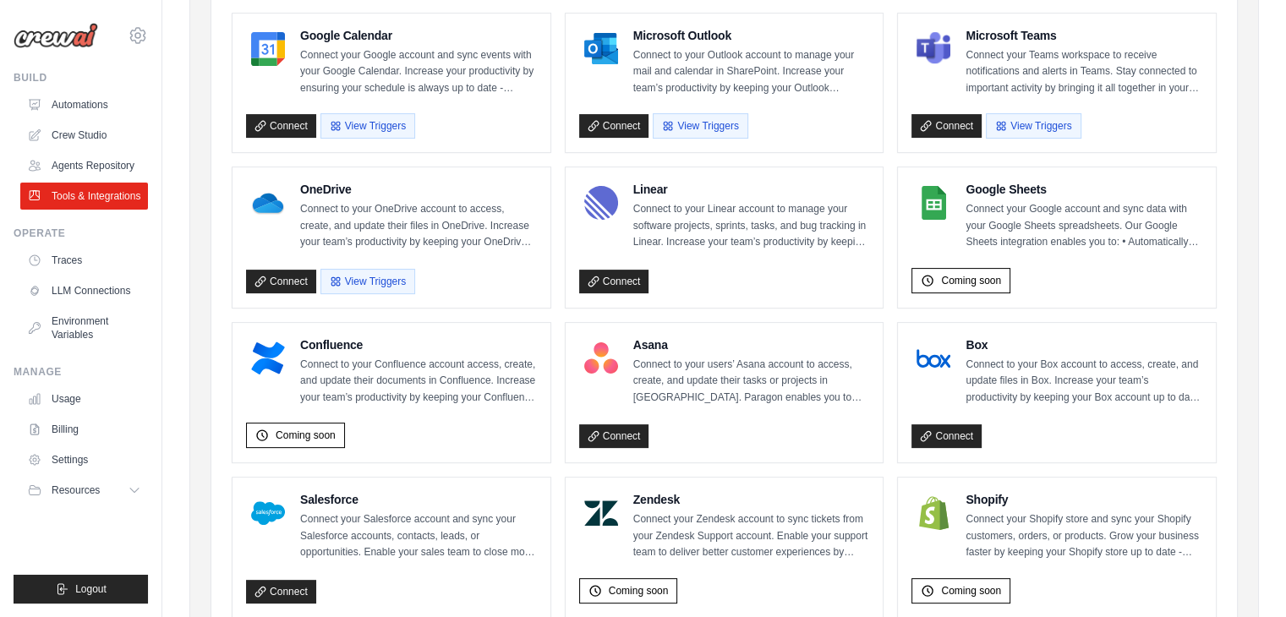
scroll to position [254, 0]
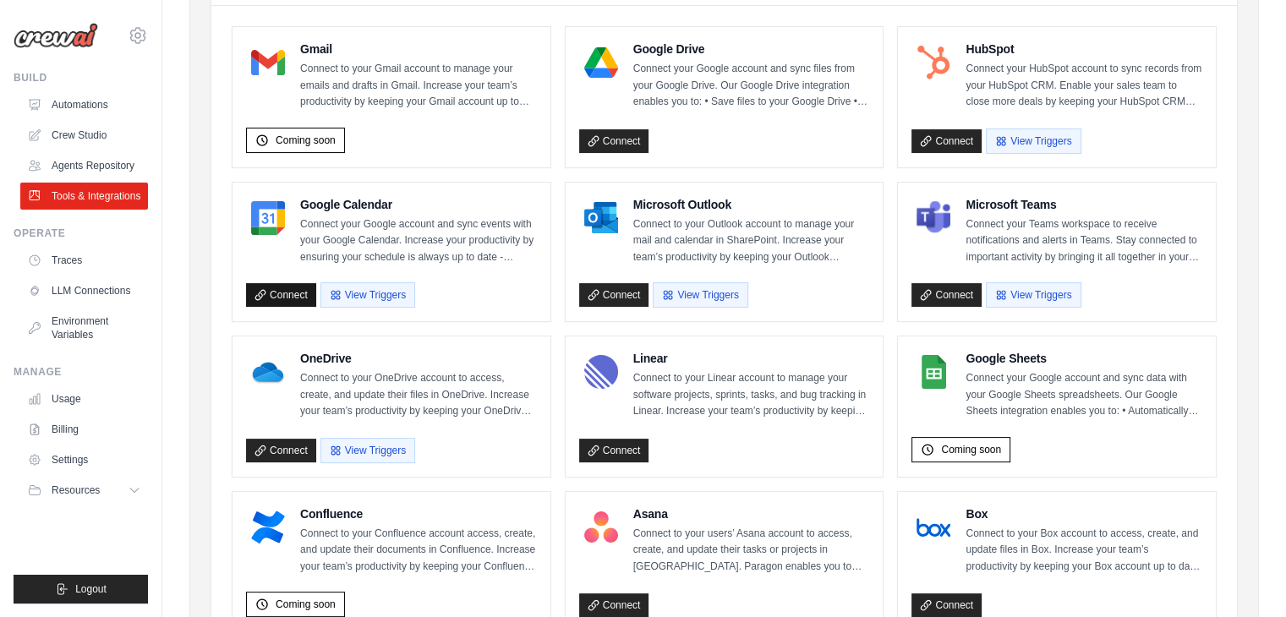
click at [296, 295] on link "Connect" at bounding box center [281, 295] width 70 height 24
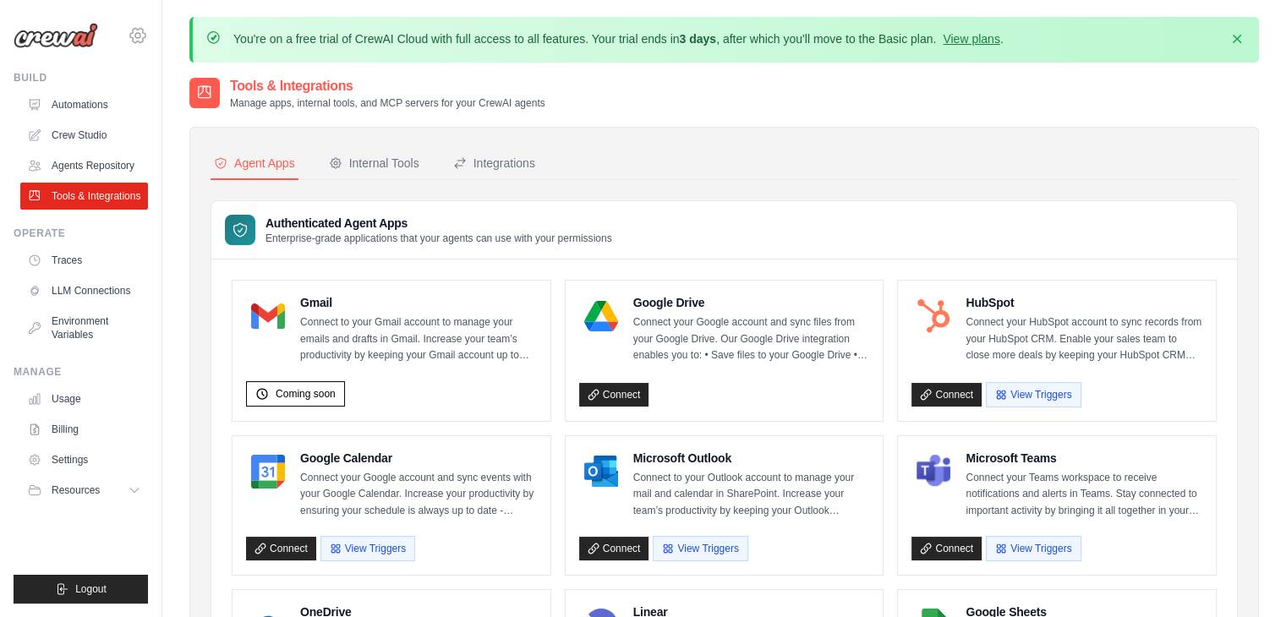
click at [137, 33] on icon at bounding box center [137, 35] width 5 height 5
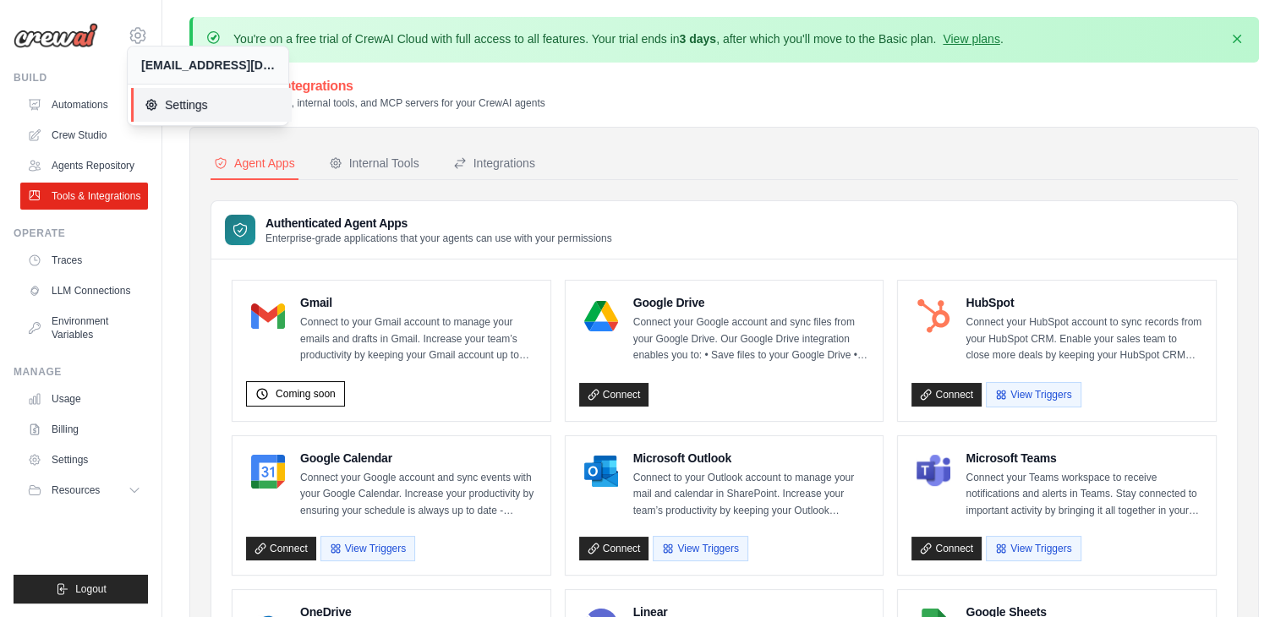
click at [166, 109] on span "Settings" at bounding box center [212, 104] width 134 height 17
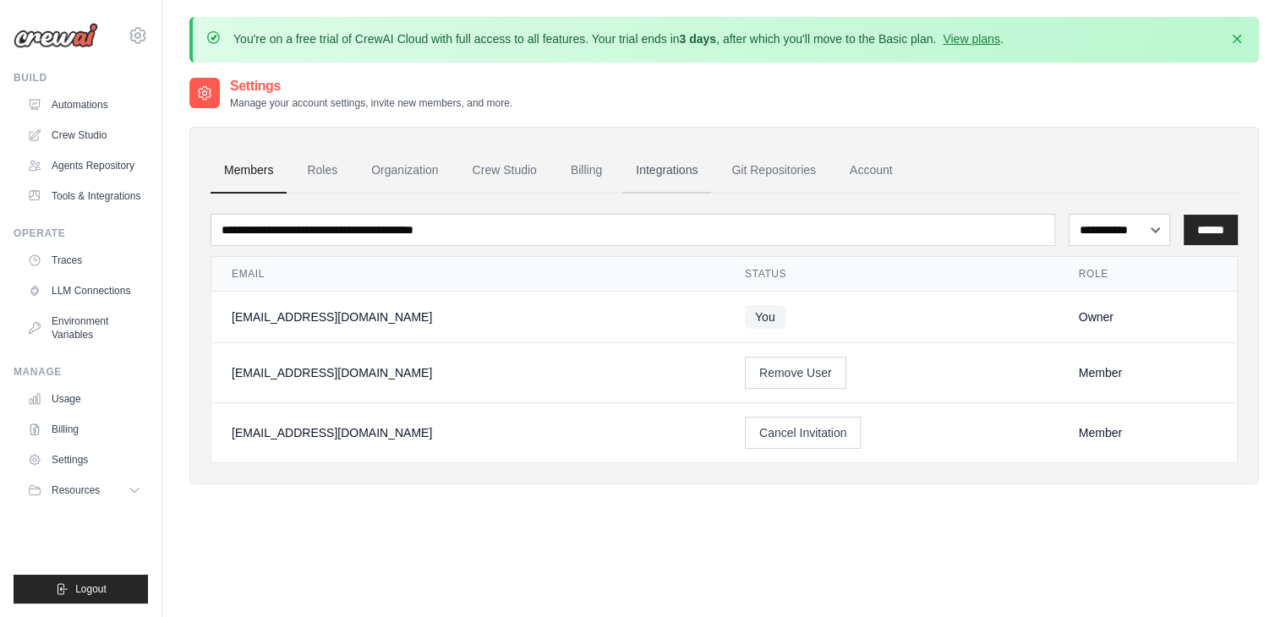
click at [664, 167] on link "Integrations" at bounding box center [666, 171] width 89 height 46
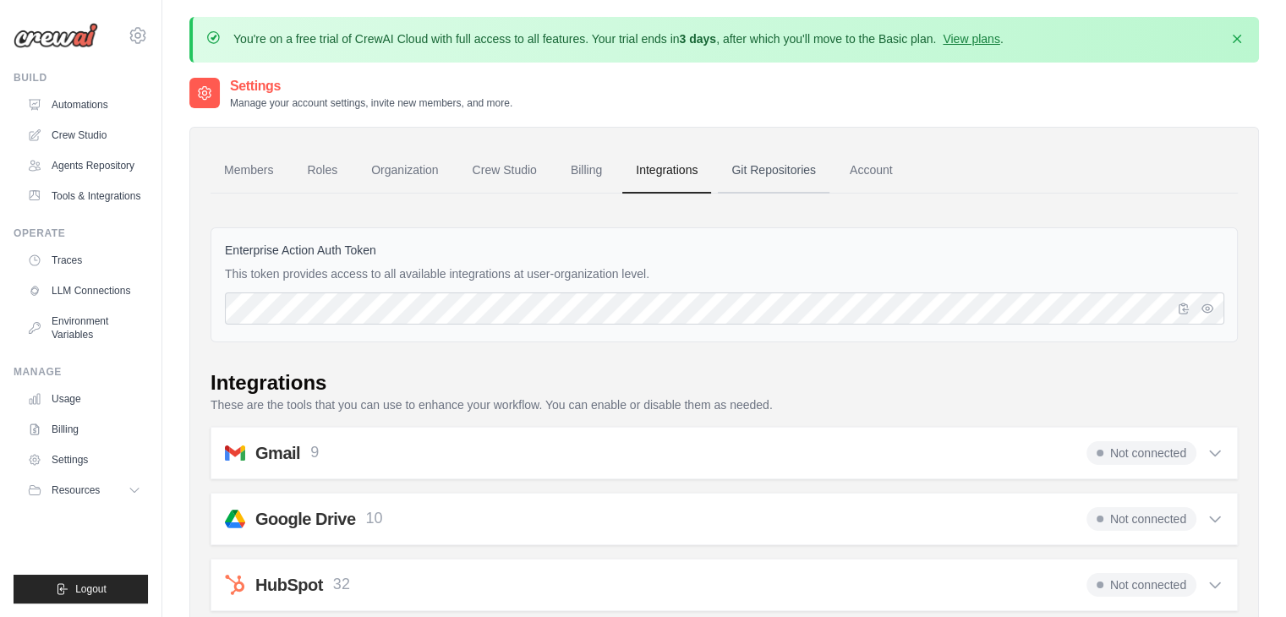
click at [750, 173] on link "Git Repositories" at bounding box center [774, 171] width 112 height 46
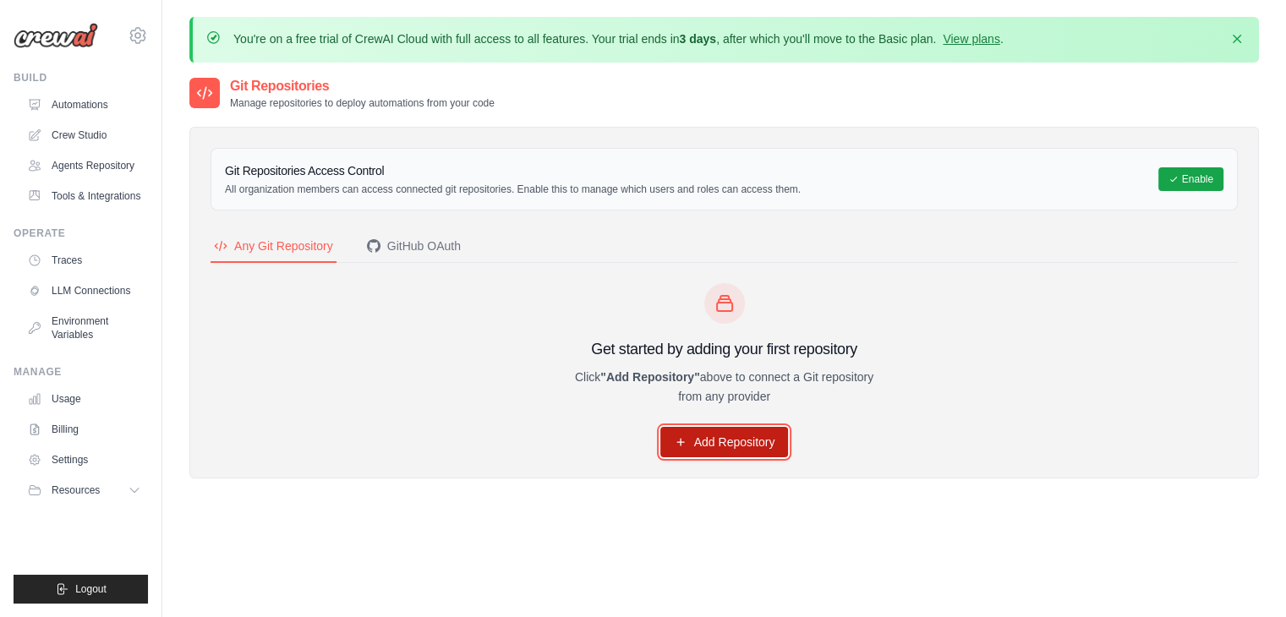
click at [725, 444] on link "Add Repository" at bounding box center [724, 442] width 129 height 30
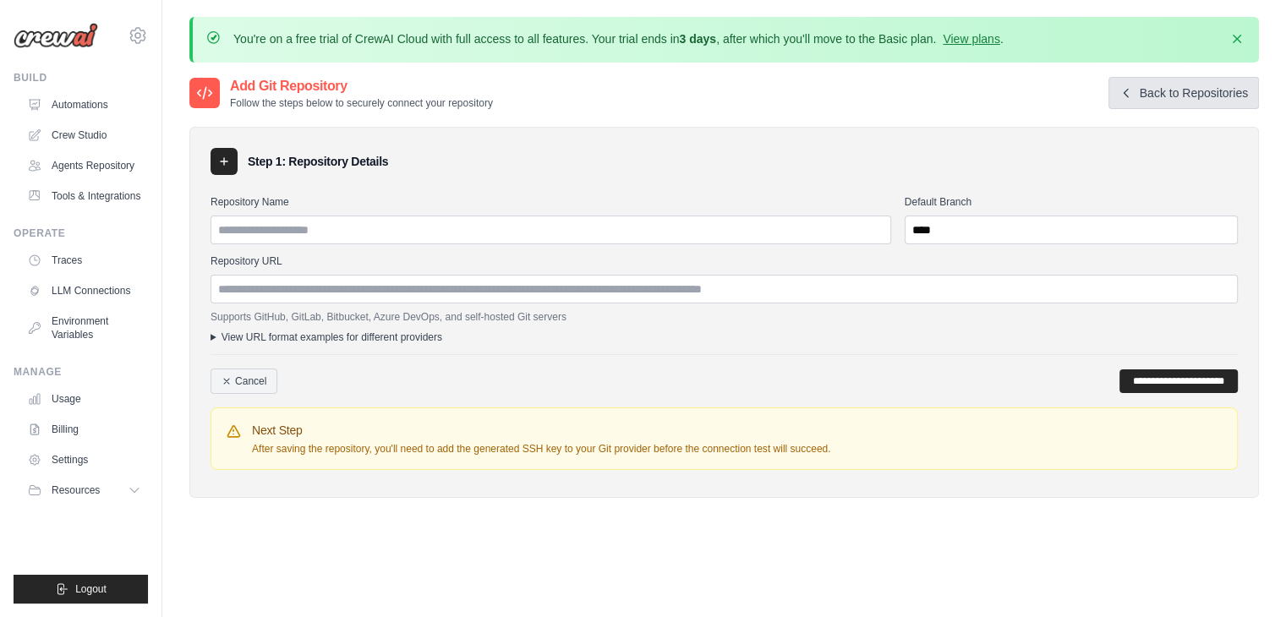
click at [1163, 96] on link "Back to Repositories" at bounding box center [1183, 93] width 150 height 32
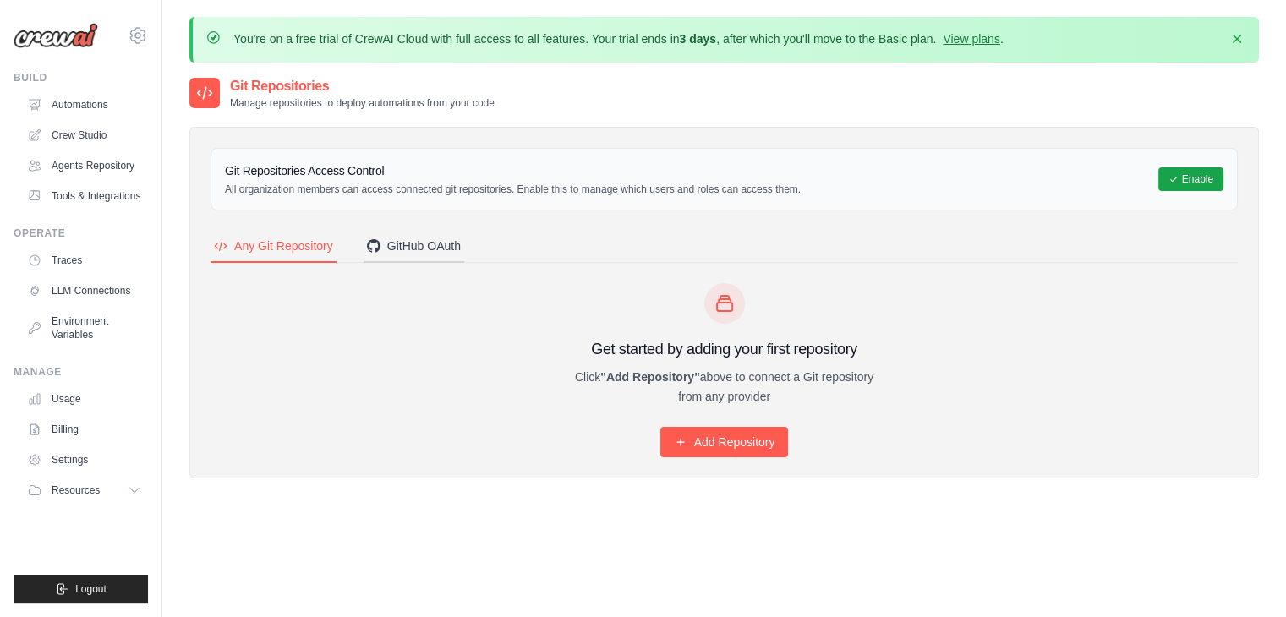
click at [392, 238] on div "GitHub OAuth" at bounding box center [414, 246] width 94 height 17
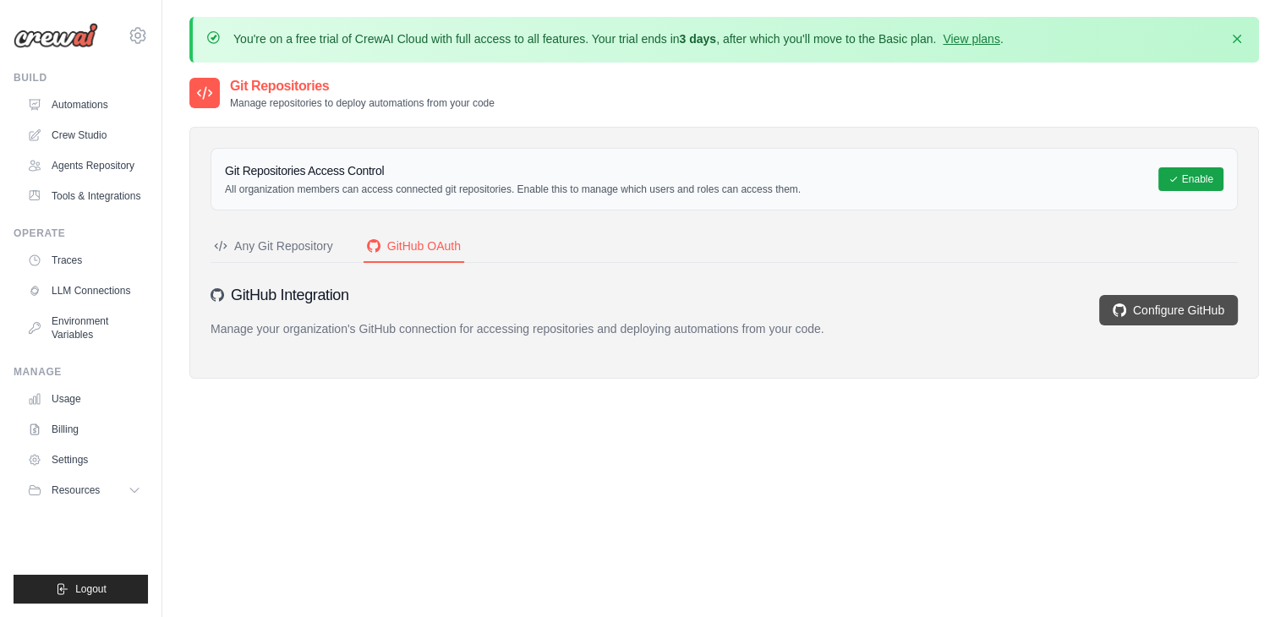
click at [1163, 306] on link "Configure GitHub" at bounding box center [1168, 310] width 139 height 30
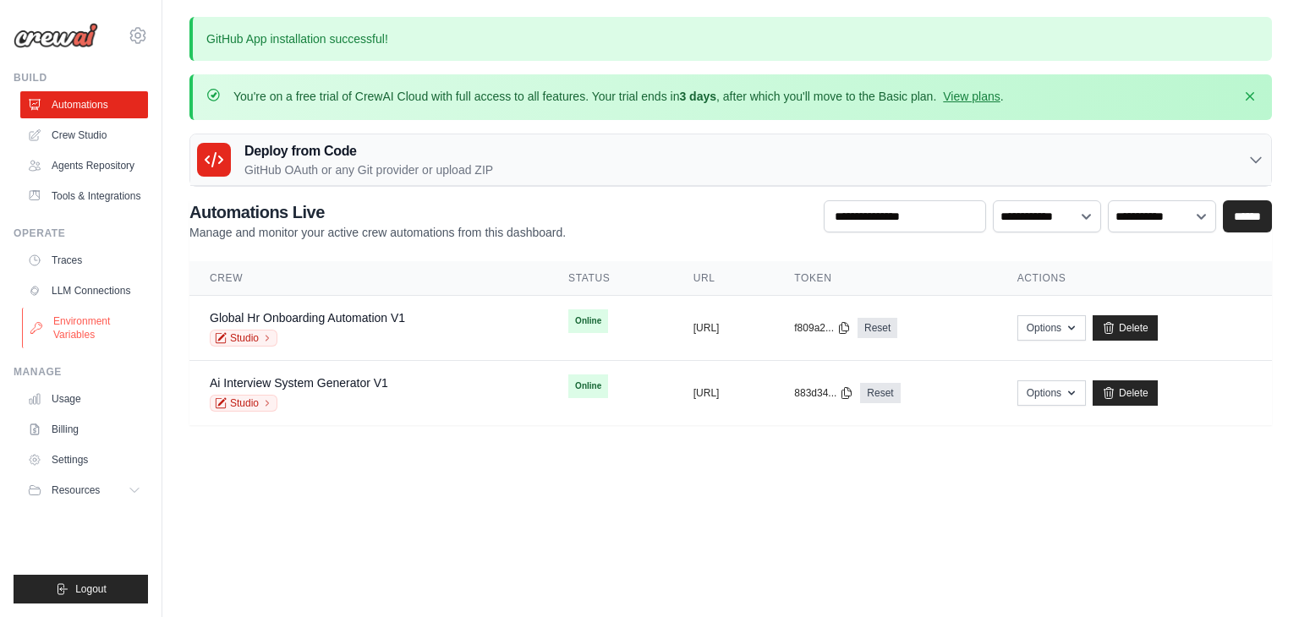
click at [82, 322] on link "Environment Variables" at bounding box center [86, 328] width 128 height 41
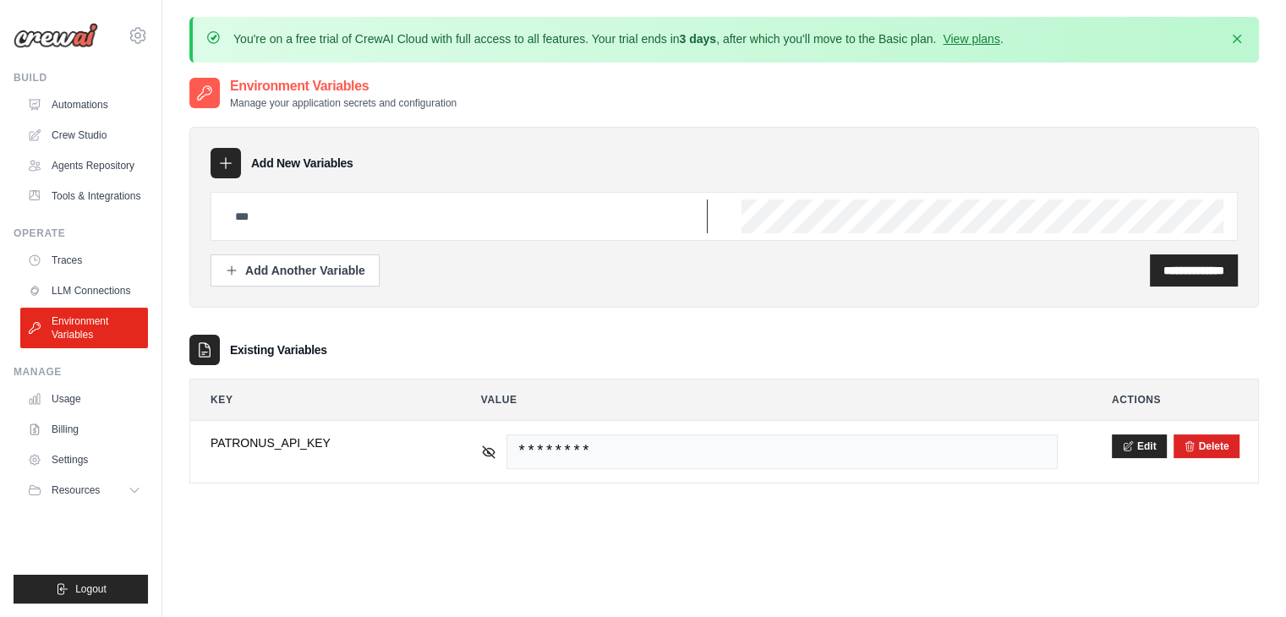
click at [386, 224] on input "text" at bounding box center [466, 217] width 483 height 34
click at [321, 220] on input "text" at bounding box center [466, 217] width 483 height 34
click at [79, 197] on link "Tools & Integrations" at bounding box center [86, 196] width 128 height 27
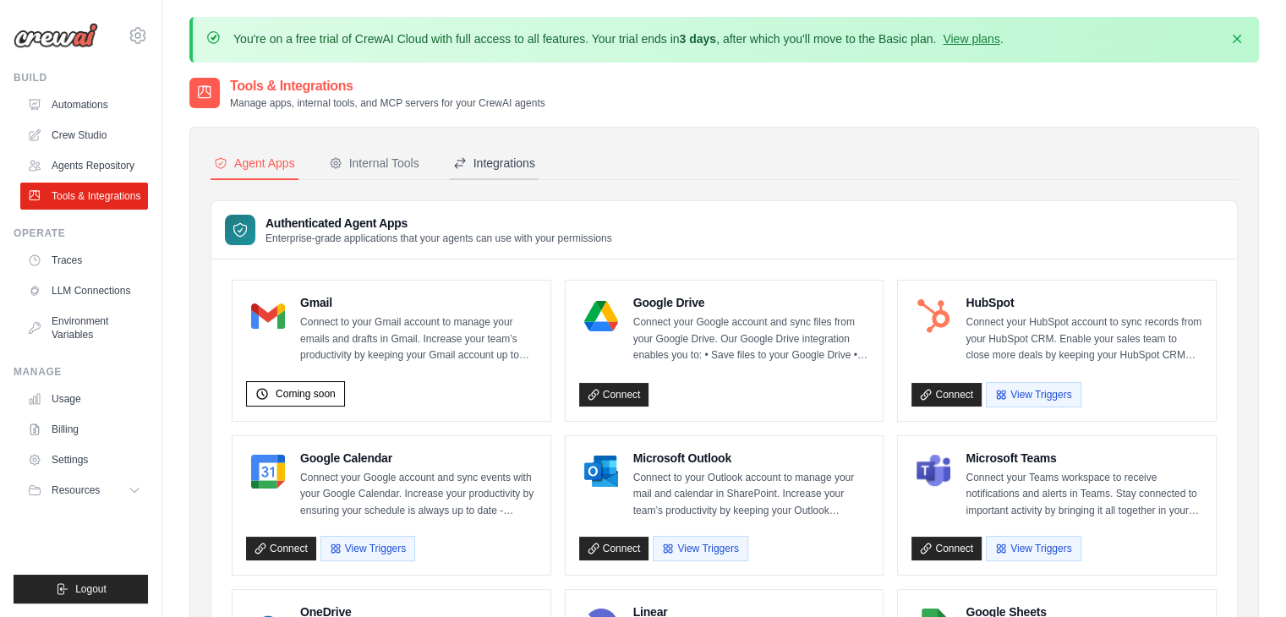
click at [479, 160] on div "Integrations" at bounding box center [494, 163] width 82 height 17
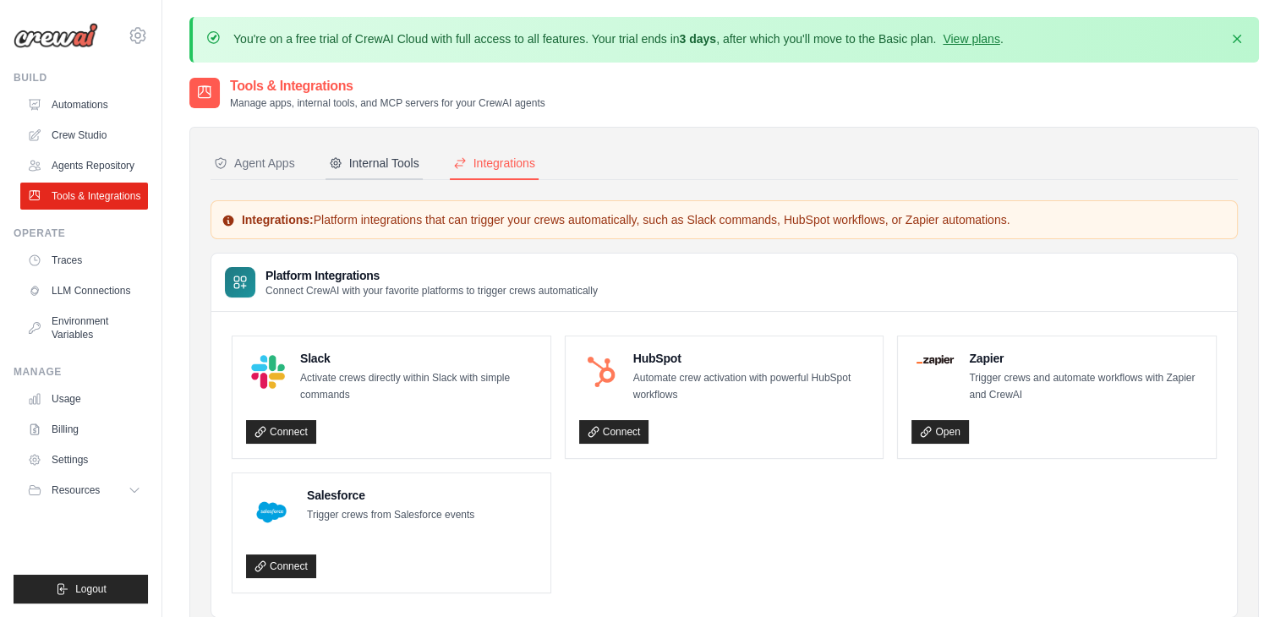
click at [406, 166] on div "Internal Tools" at bounding box center [374, 163] width 90 height 17
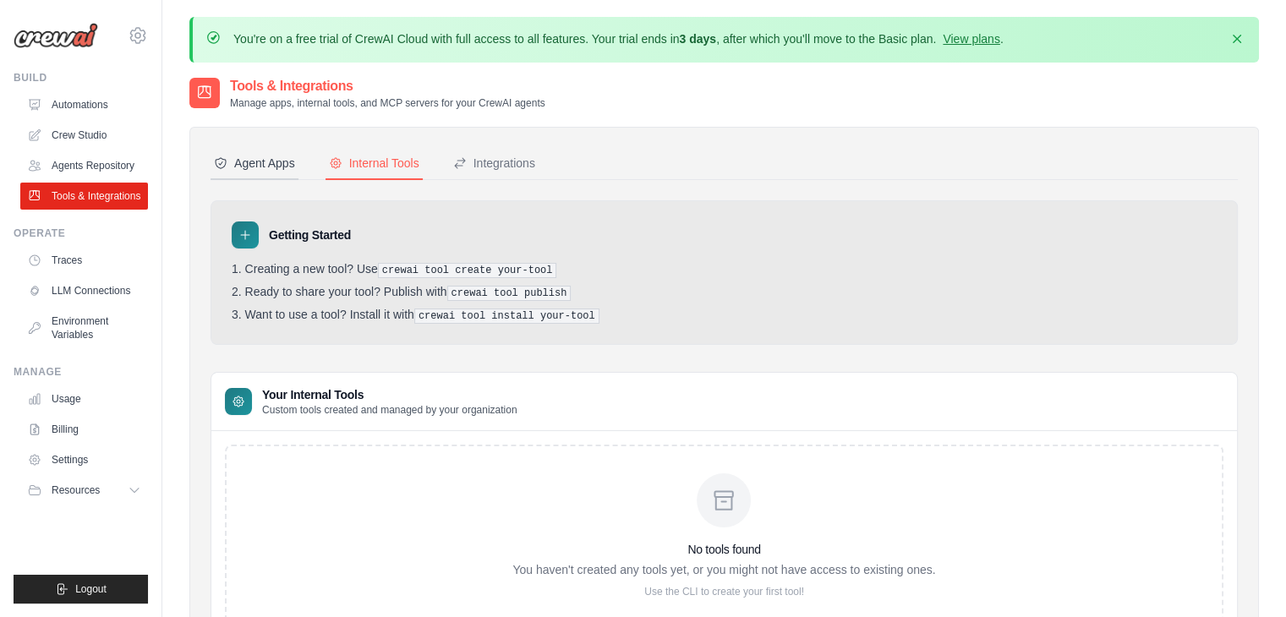
click at [267, 172] on button "Agent Apps" at bounding box center [255, 164] width 88 height 32
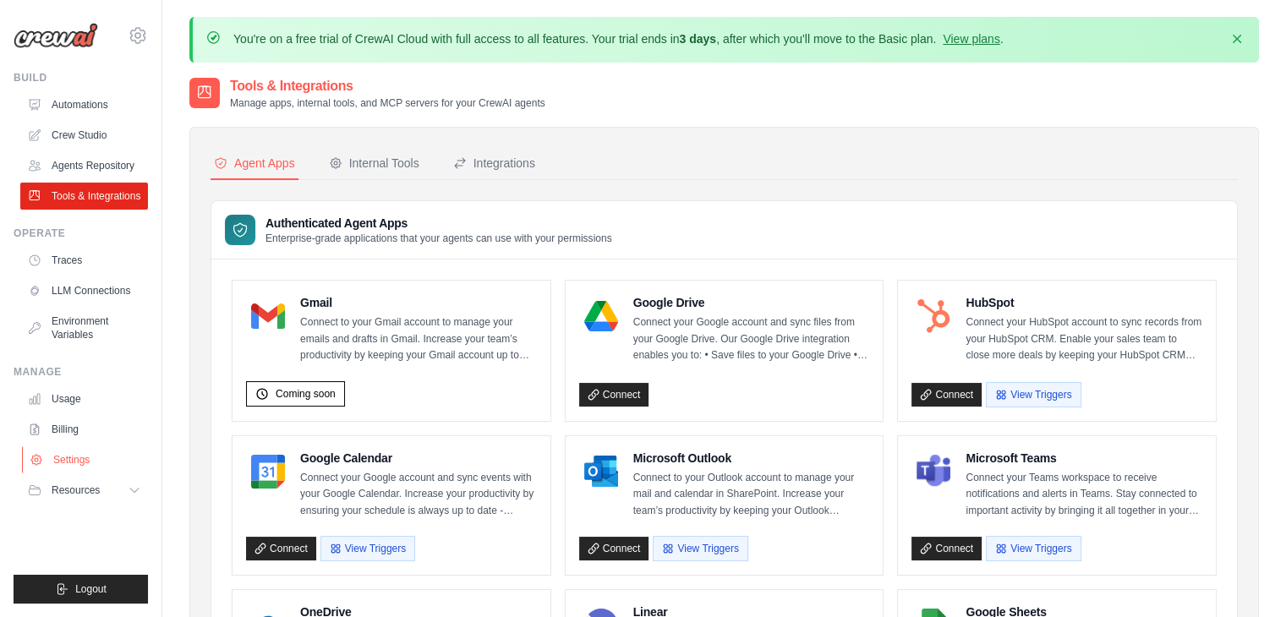
click at [93, 467] on link "Settings" at bounding box center [86, 459] width 128 height 27
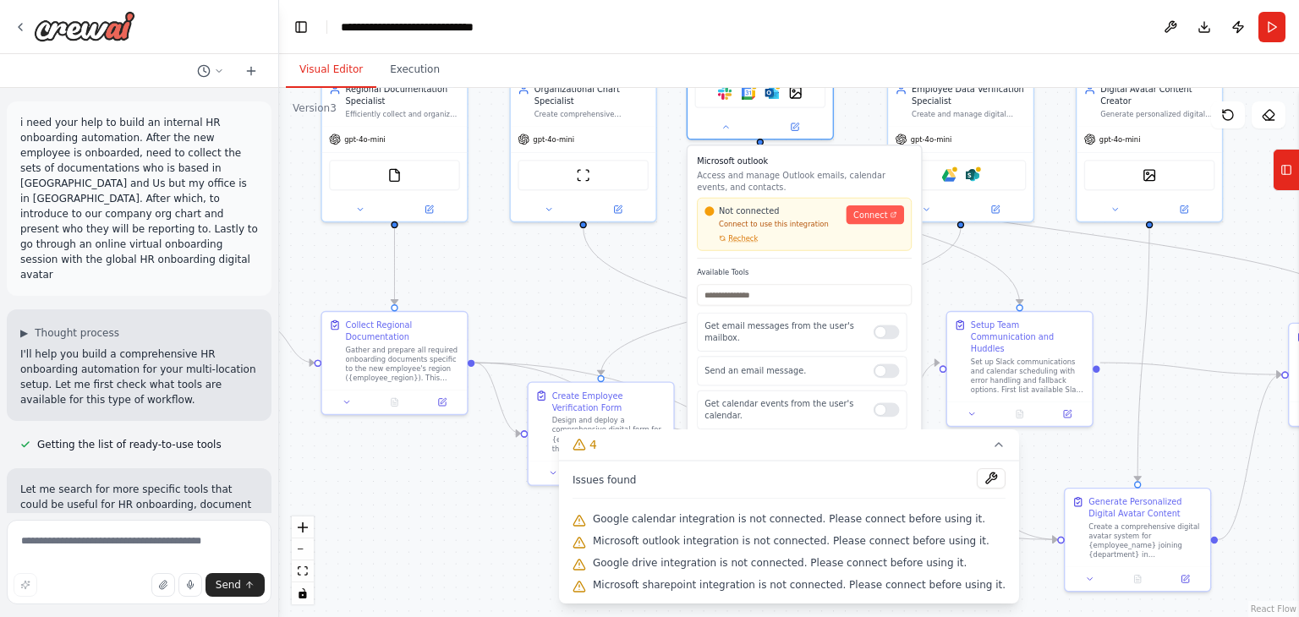
scroll to position [14050, 0]
